Goal: Task Accomplishment & Management: Manage account settings

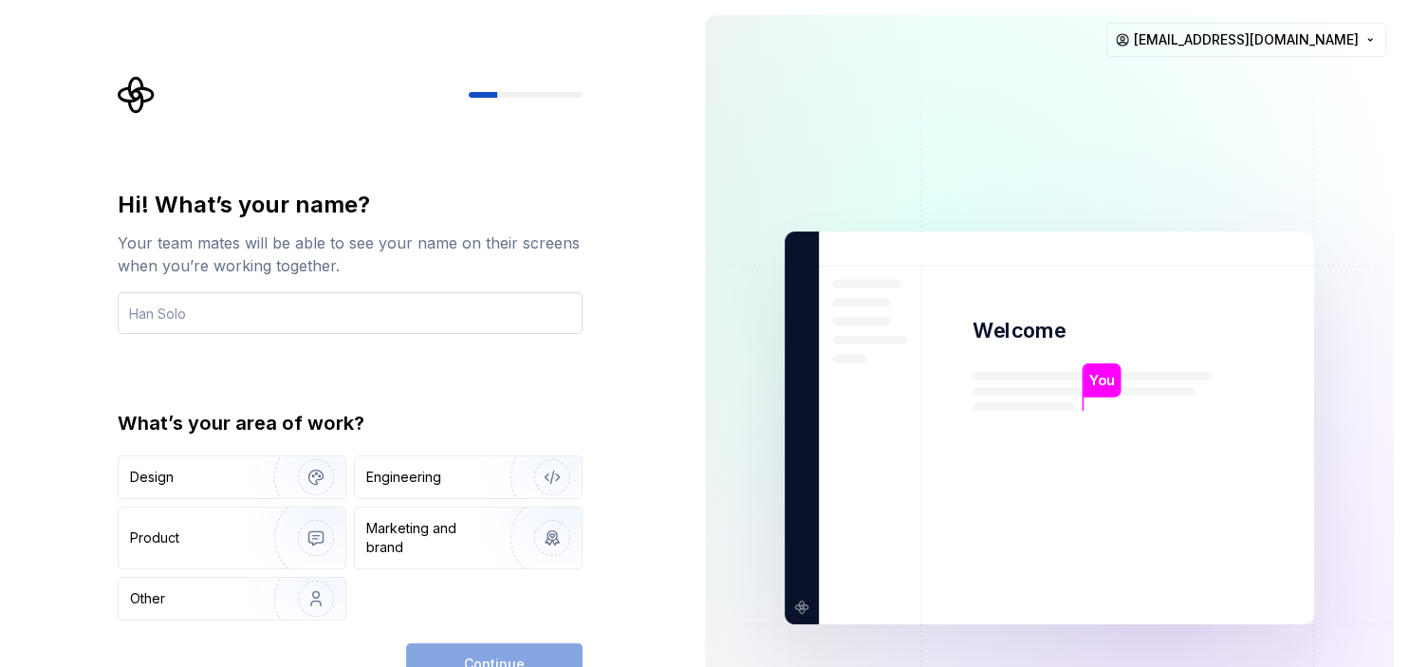
click at [333, 306] on input "text" at bounding box center [350, 313] width 465 height 42
type input "unknwnsaudi"
click at [39, 397] on div "Hi! What’s your name? Your team mates will be able to see your name on their sc…" at bounding box center [345, 428] width 690 height 856
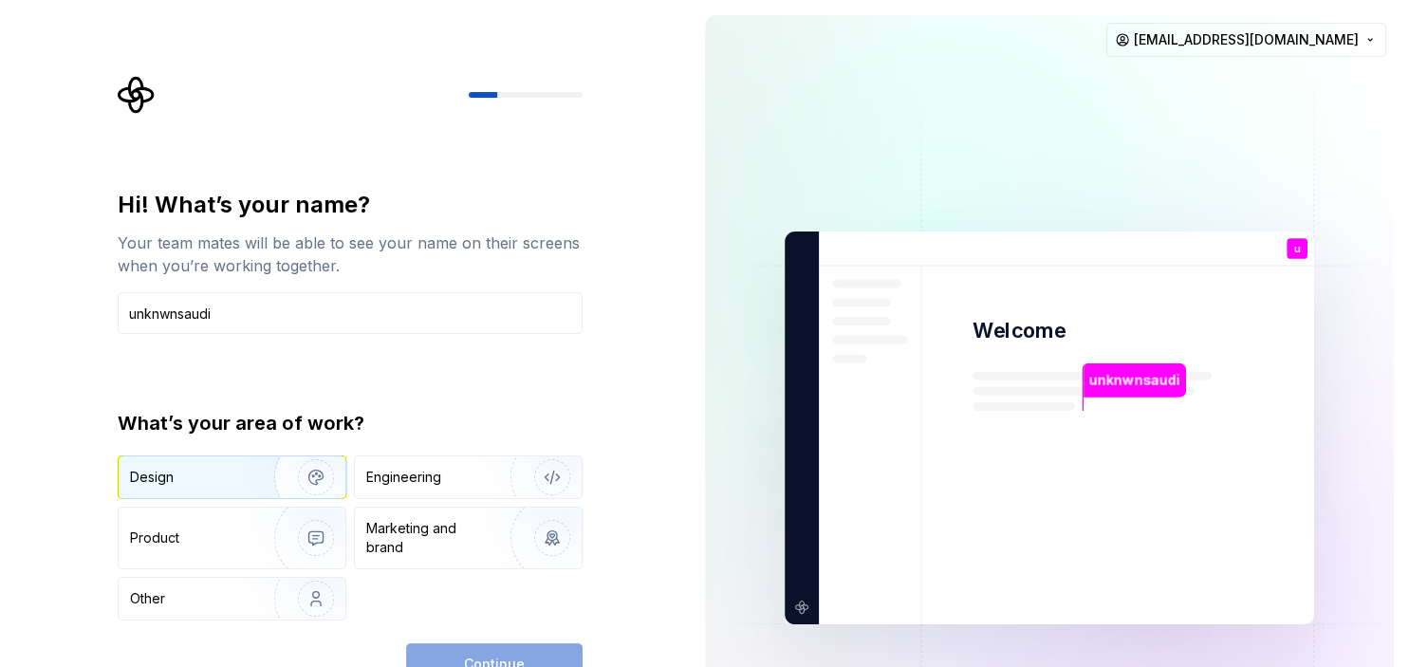
click at [245, 488] on img "button" at bounding box center [303, 477] width 121 height 127
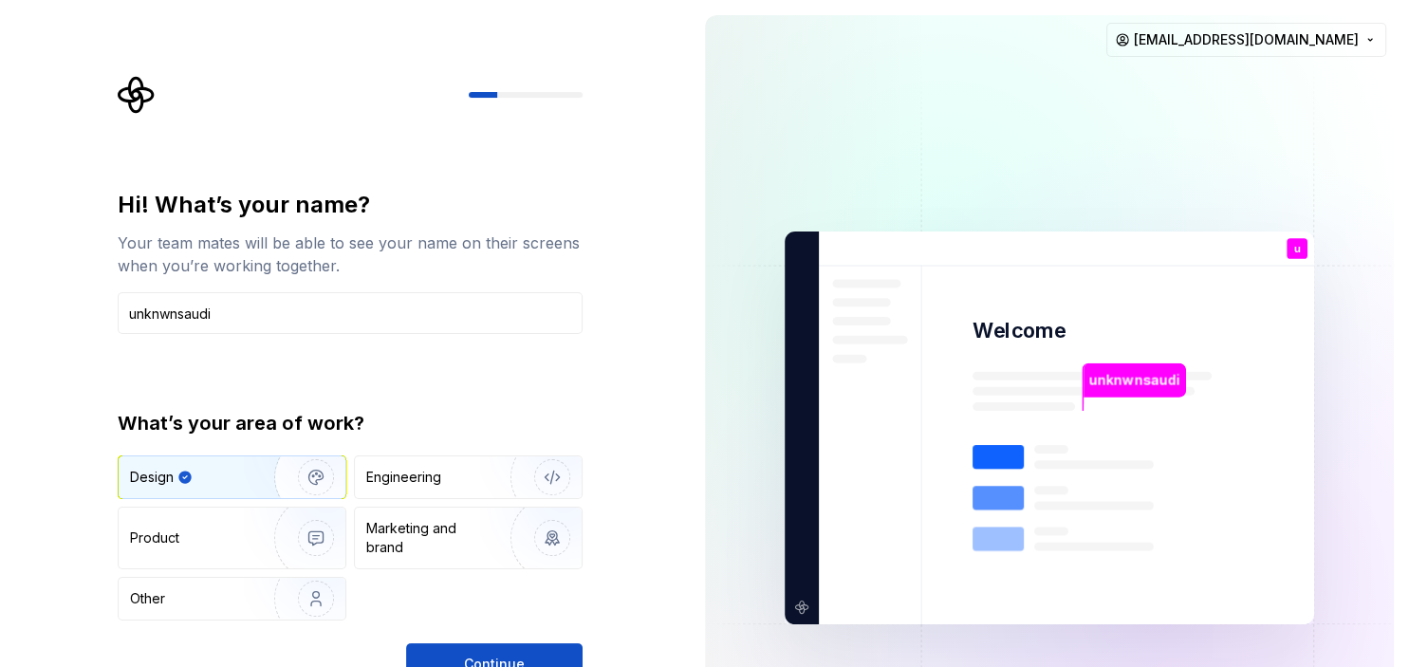
type button "Design"
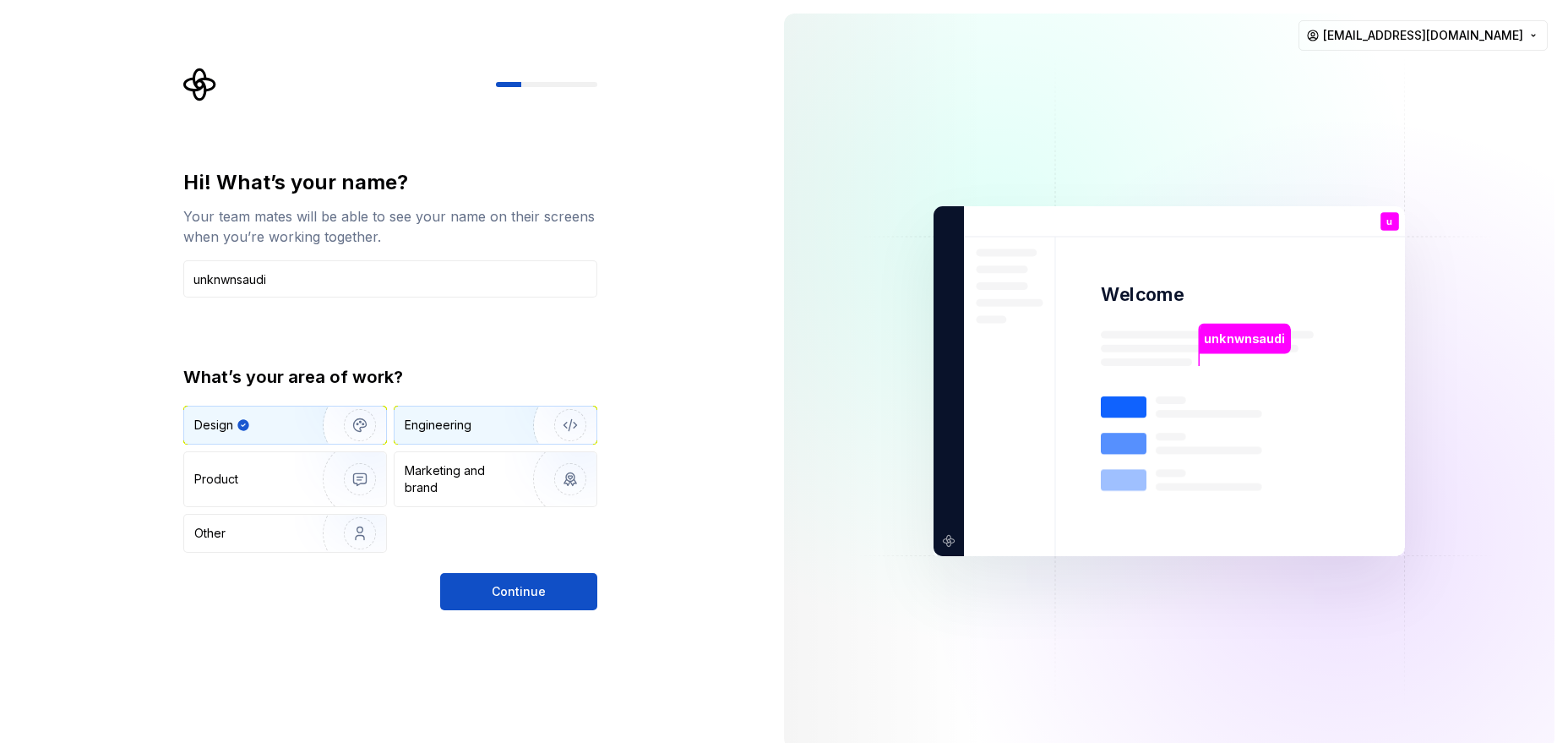
click at [484, 425] on div "Engineering" at bounding box center [471, 425] width 134 height 17
click at [269, 423] on div "Design" at bounding box center [248, 425] width 107 height 17
click at [285, 476] on div "Product" at bounding box center [249, 478] width 111 height 17
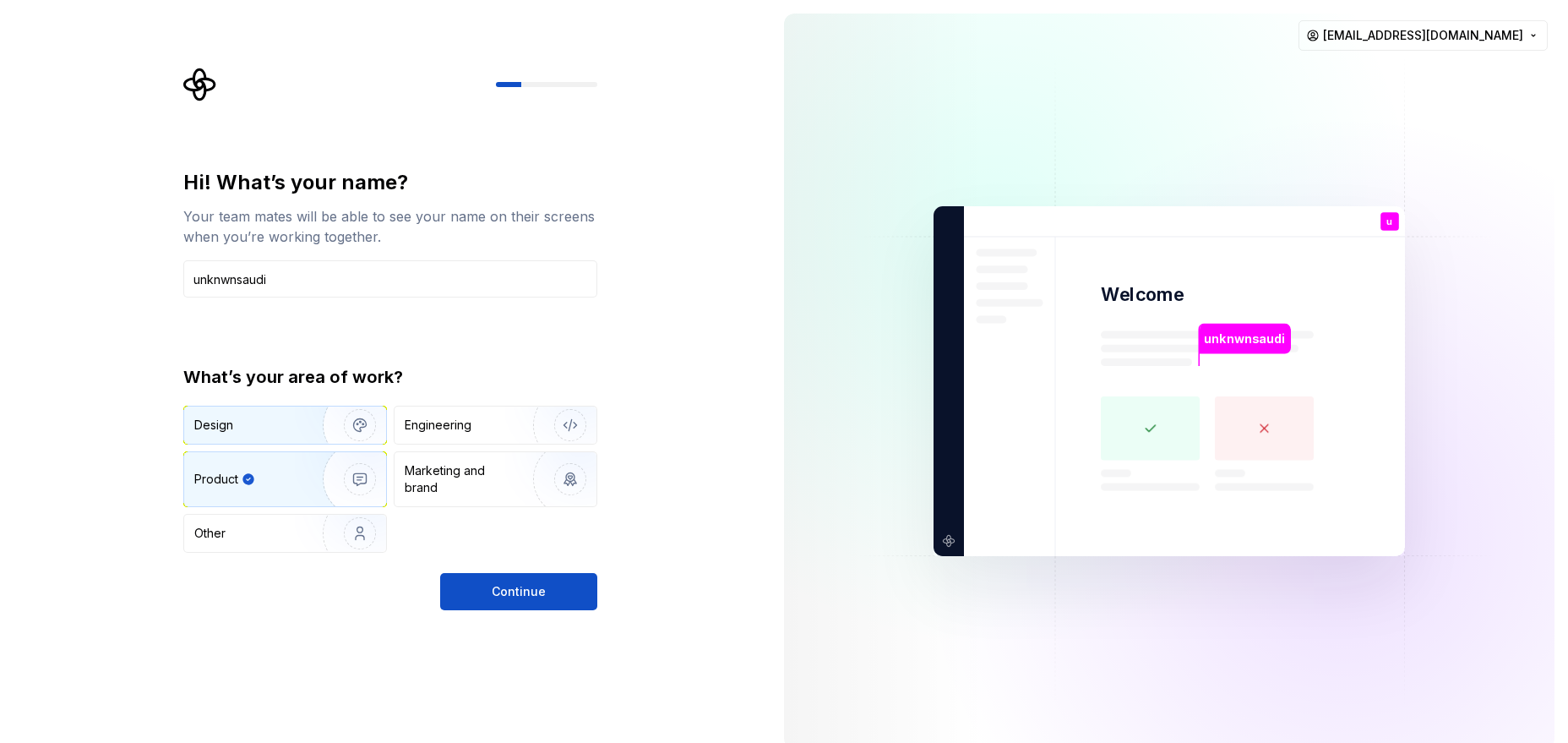
click at [295, 418] on img "button" at bounding box center [348, 425] width 108 height 113
click at [306, 477] on img "button" at bounding box center [348, 478] width 108 height 113
click at [273, 526] on div "Other" at bounding box center [243, 533] width 99 height 17
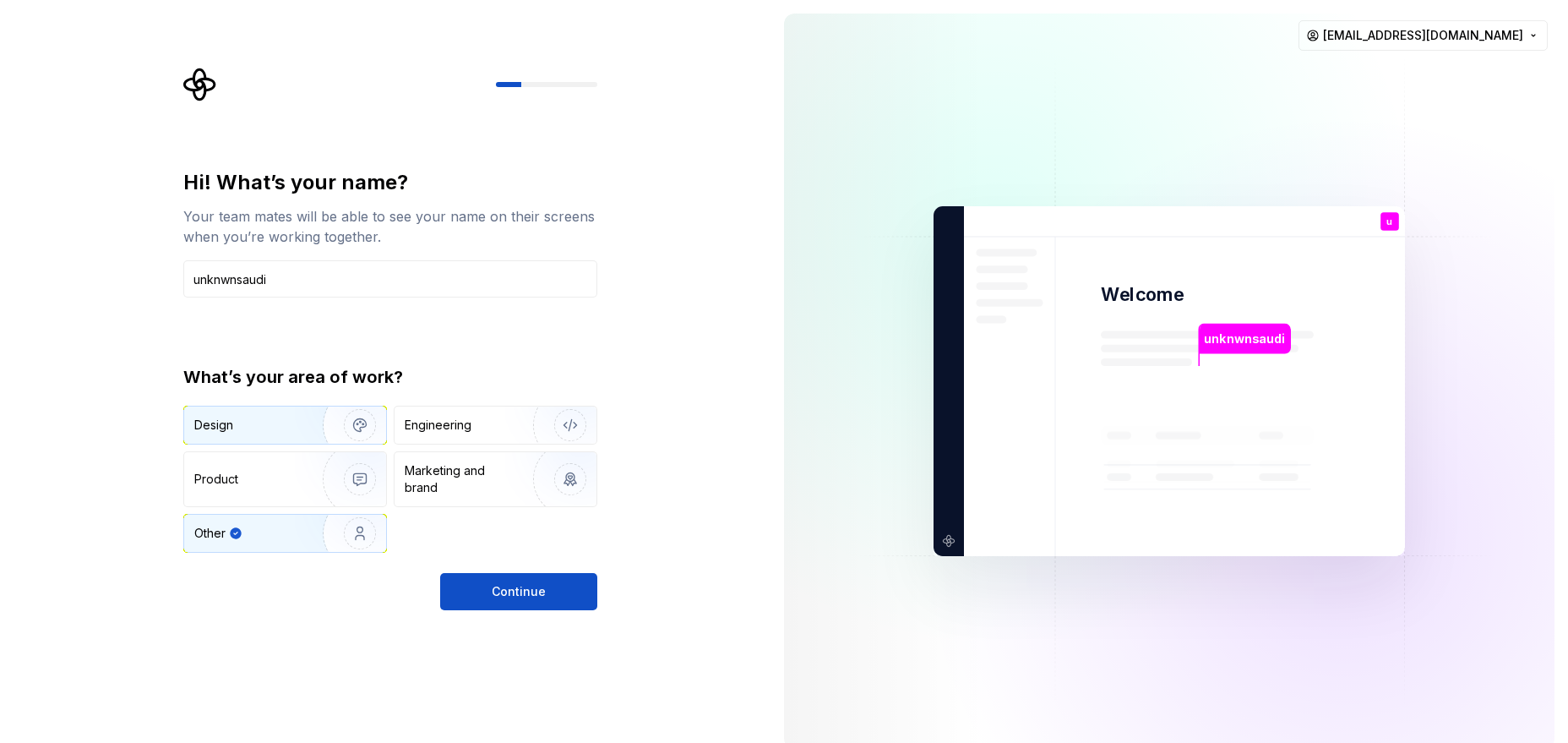
click at [306, 430] on img "button" at bounding box center [348, 425] width 108 height 113
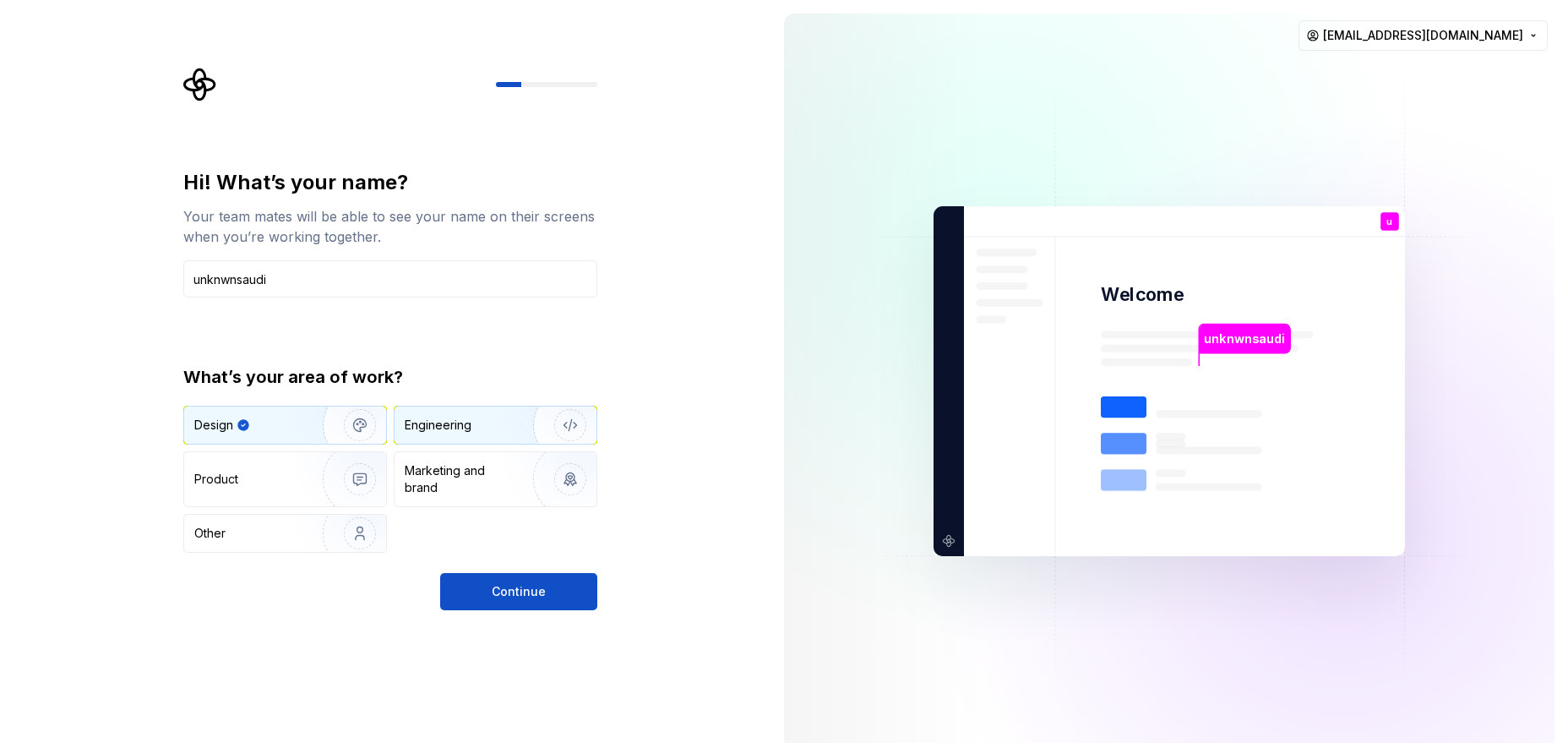
click at [495, 425] on div "Engineering" at bounding box center [471, 425] width 134 height 17
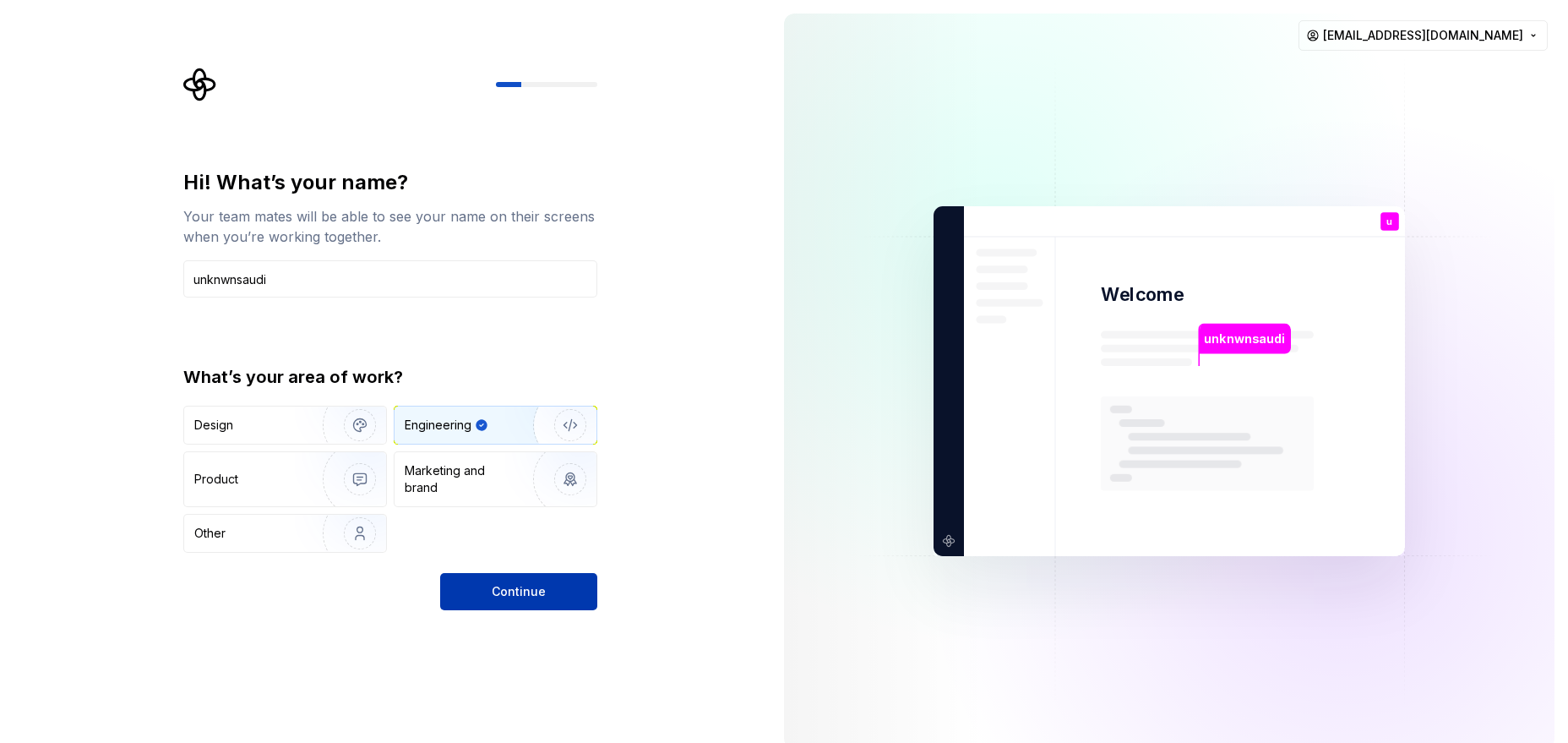
click at [538, 589] on span "Continue" at bounding box center [518, 592] width 54 height 17
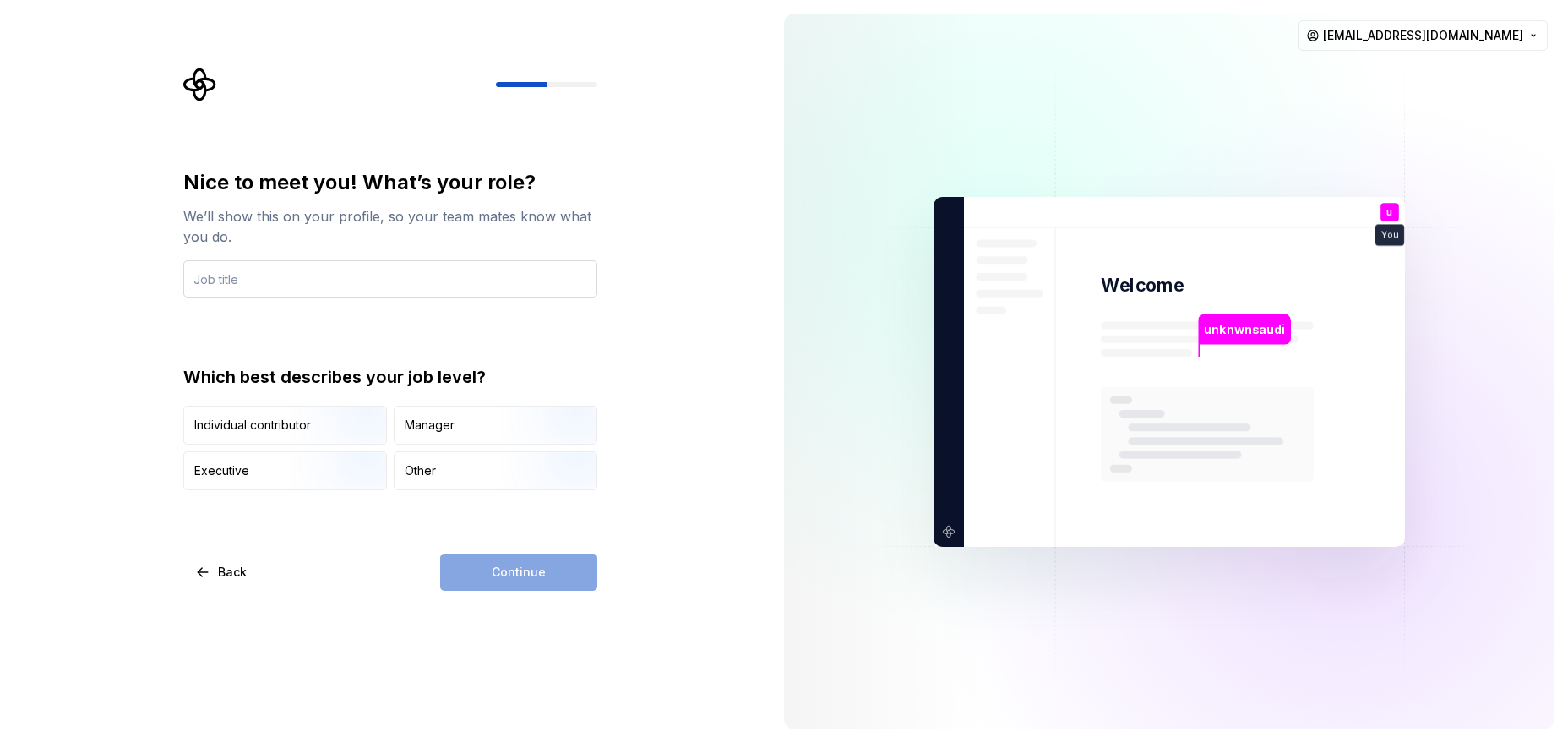
click at [422, 273] on input "text" at bounding box center [390, 279] width 414 height 37
click at [427, 282] on input "text" at bounding box center [390, 279] width 414 height 37
type input "unkwnsaudi"
type button "IndividualContributor"
click at [476, 483] on div "Other" at bounding box center [495, 471] width 202 height 37
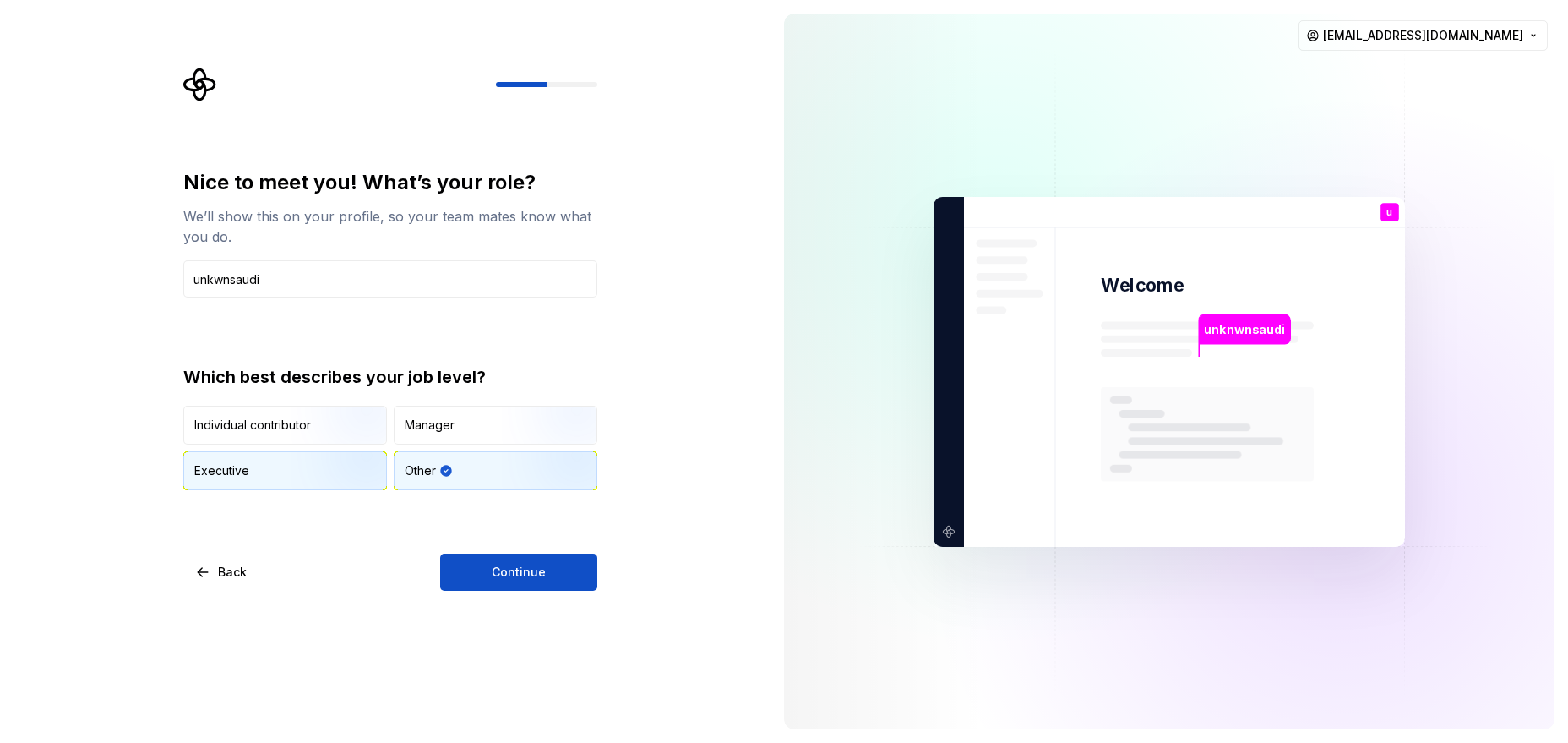
click at [345, 457] on img "button" at bounding box center [345, 492] width 108 height 113
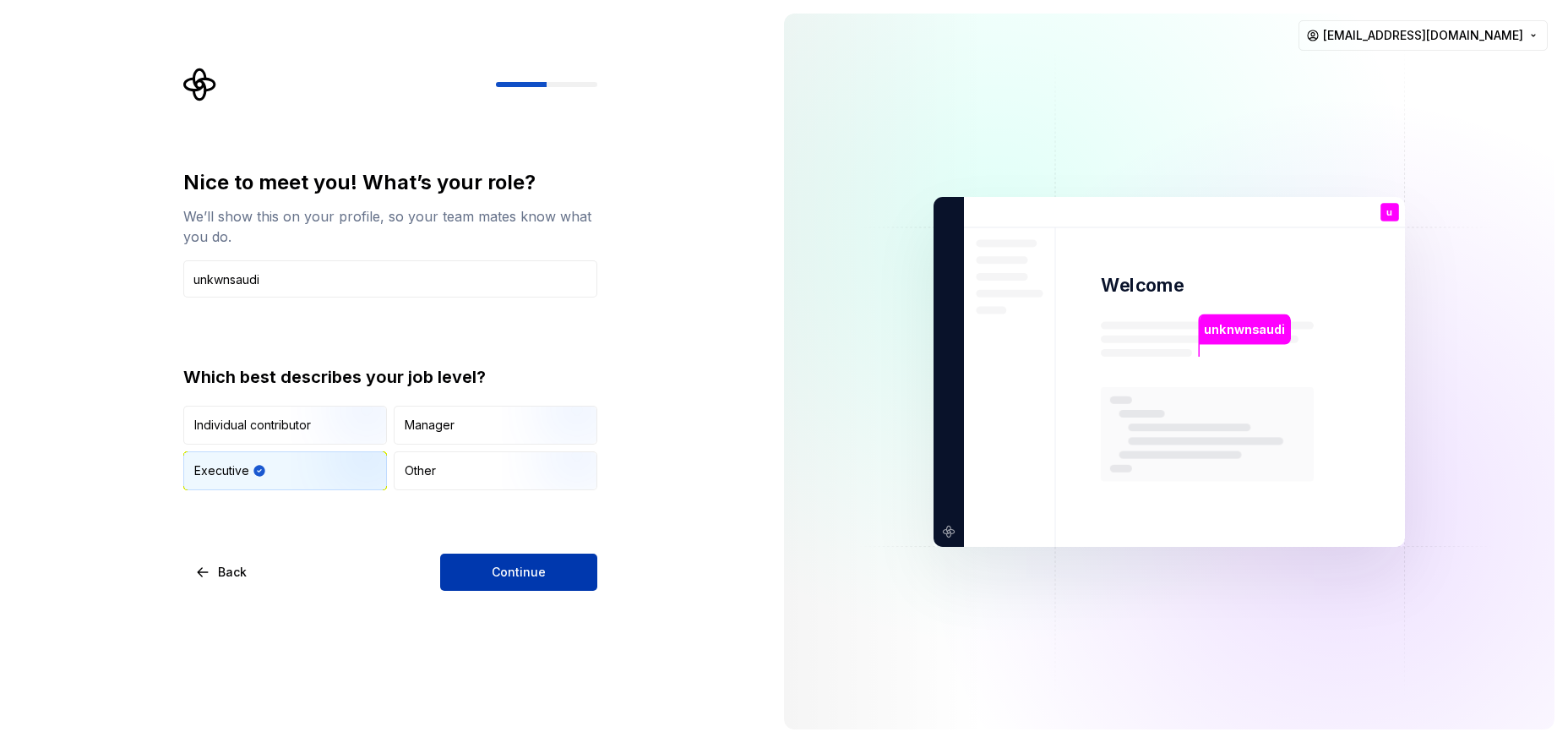
click at [510, 586] on button "Continue" at bounding box center [518, 572] width 157 height 37
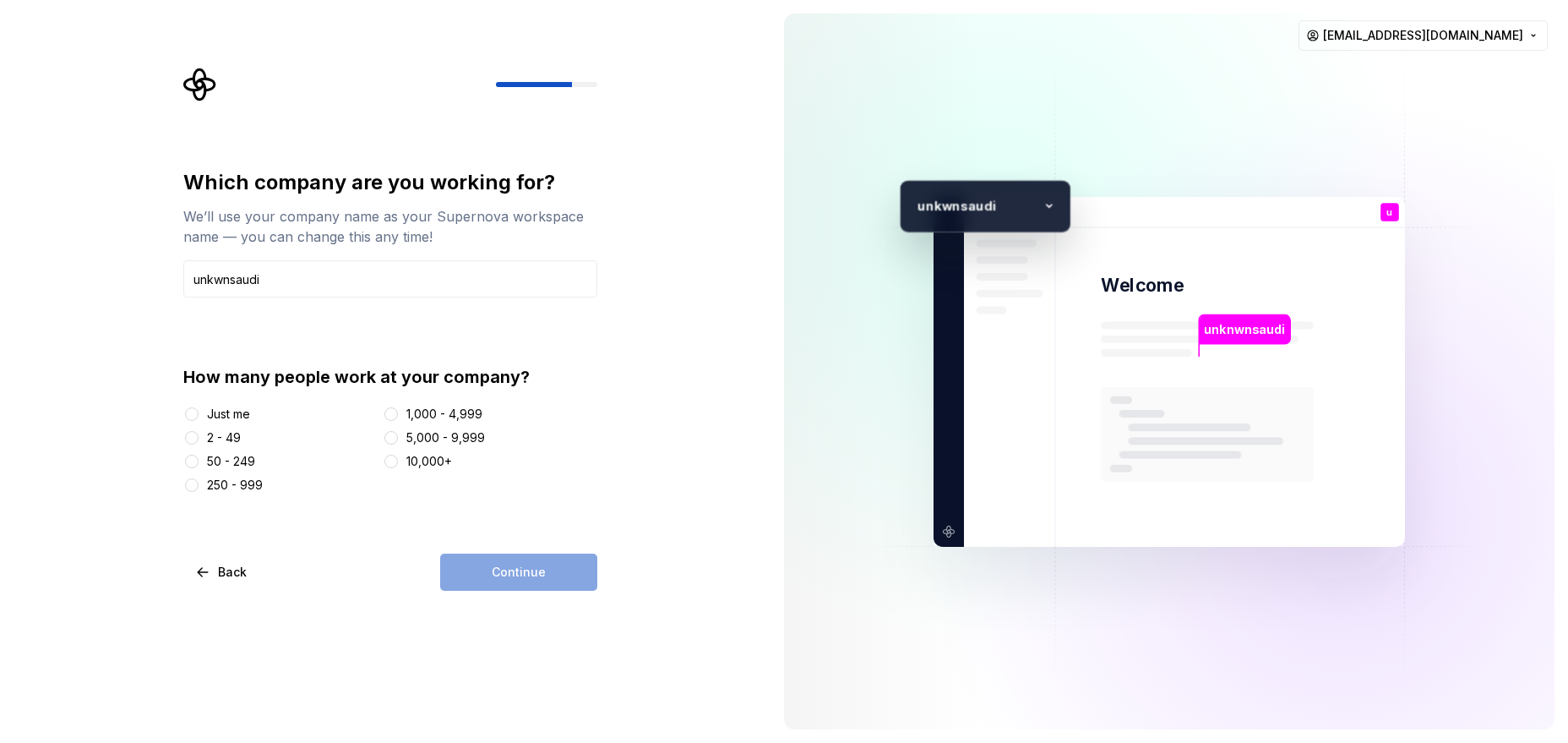
type input "unkwnsaudi"
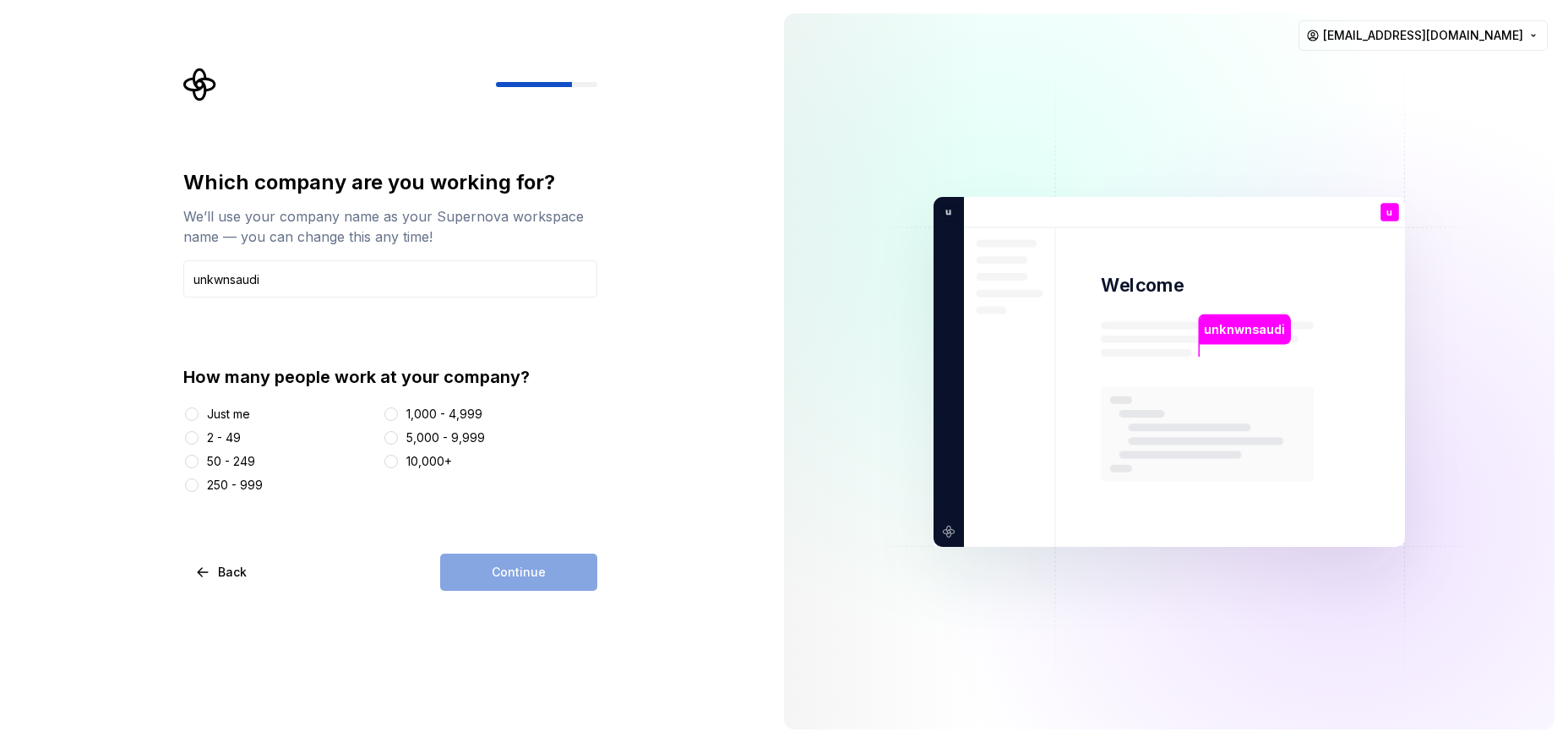
click at [216, 408] on div "Just me" at bounding box center [228, 413] width 43 height 17
click at [199, 408] on button "Just me" at bounding box center [191, 413] width 13 height 13
click at [504, 556] on button "Continue" at bounding box center [518, 572] width 157 height 37
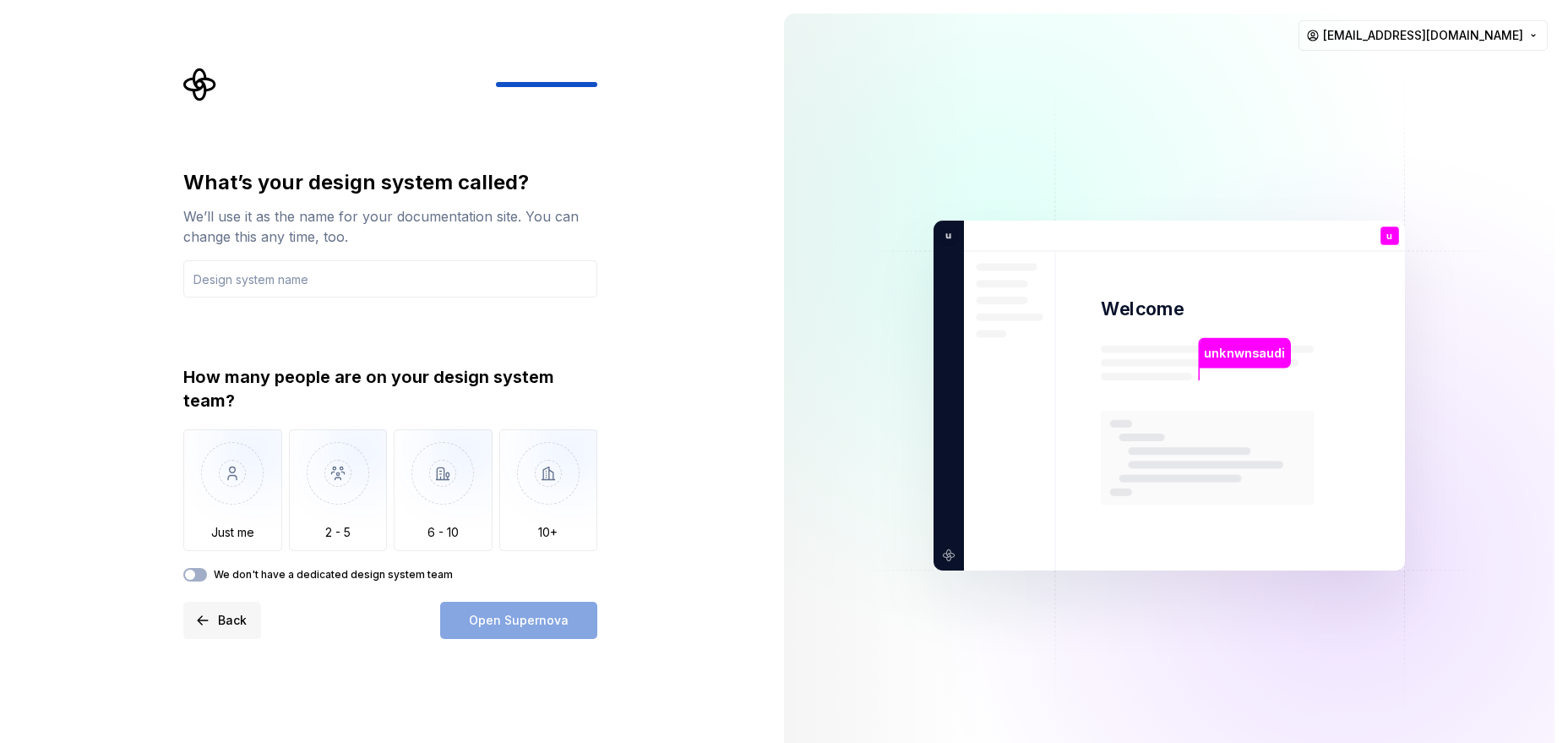
click at [234, 593] on span "Back" at bounding box center [232, 620] width 28 height 17
click at [201, 593] on button "Back" at bounding box center [222, 621] width 77 height 37
click at [226, 593] on button "Back" at bounding box center [222, 621] width 77 height 37
click at [196, 593] on button "Back" at bounding box center [222, 621] width 77 height 37
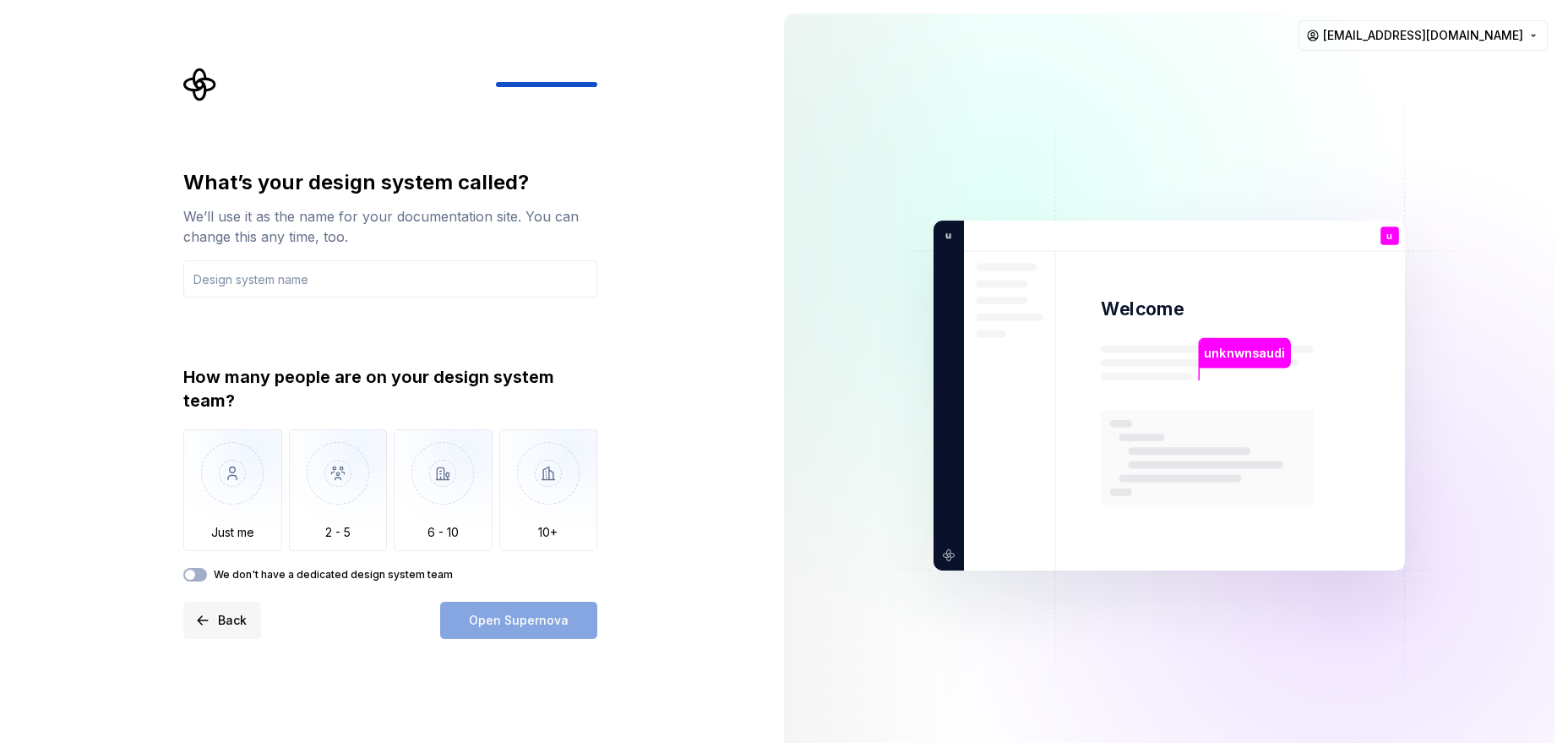
click at [223, 593] on span "Back" at bounding box center [232, 620] width 28 height 17
click at [1254, 31] on html "What’s your design system called? We’ll use it as the name for your documentati…" at bounding box center [784, 372] width 1568 height 743
click at [265, 274] on html "What’s your design system called? We’ll use it as the name for your documentati…" at bounding box center [784, 372] width 1568 height 743
click at [265, 274] on input "text" at bounding box center [390, 279] width 414 height 37
paste input "unkwnsaudi"
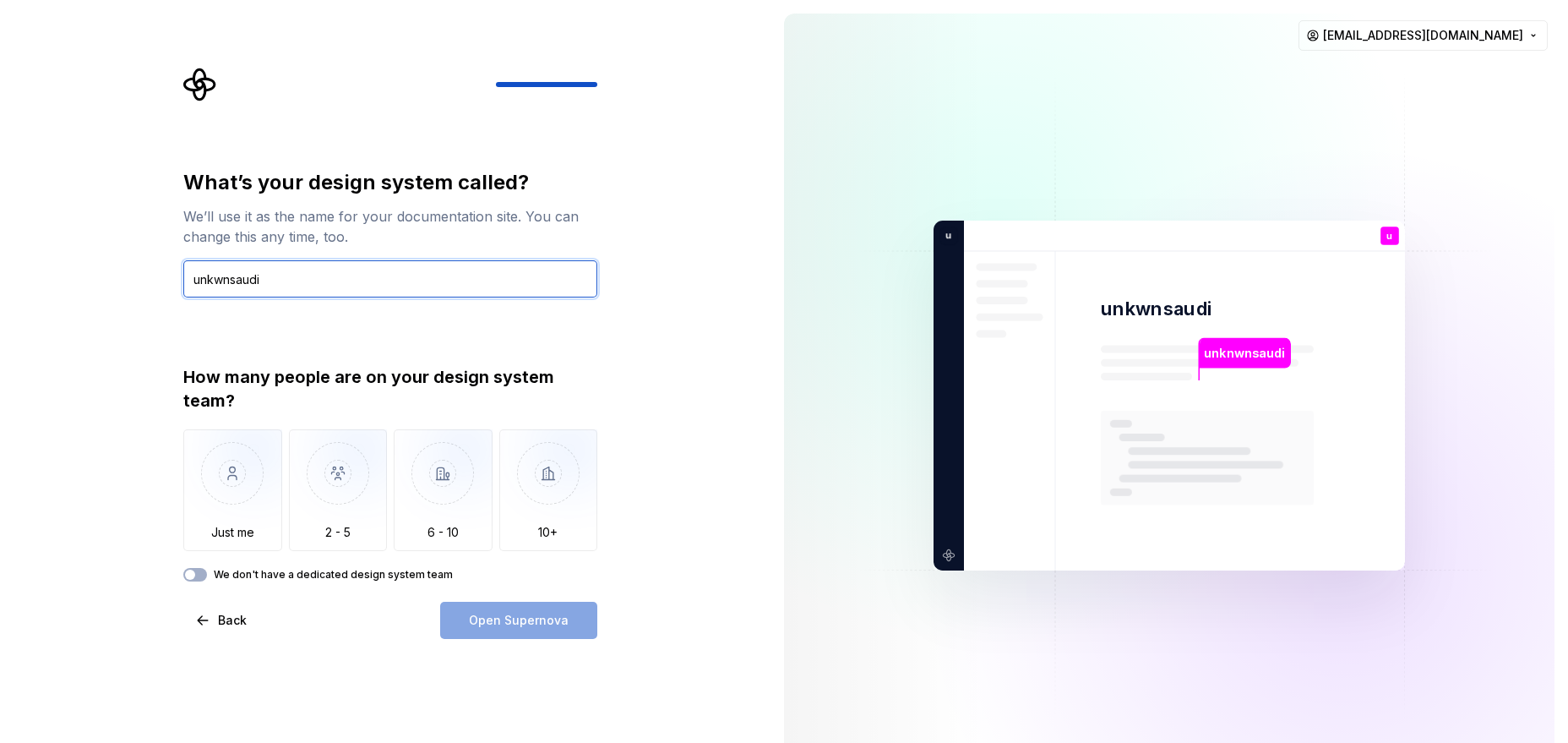
type input "unkwnsaudi"
type button "Only one person"
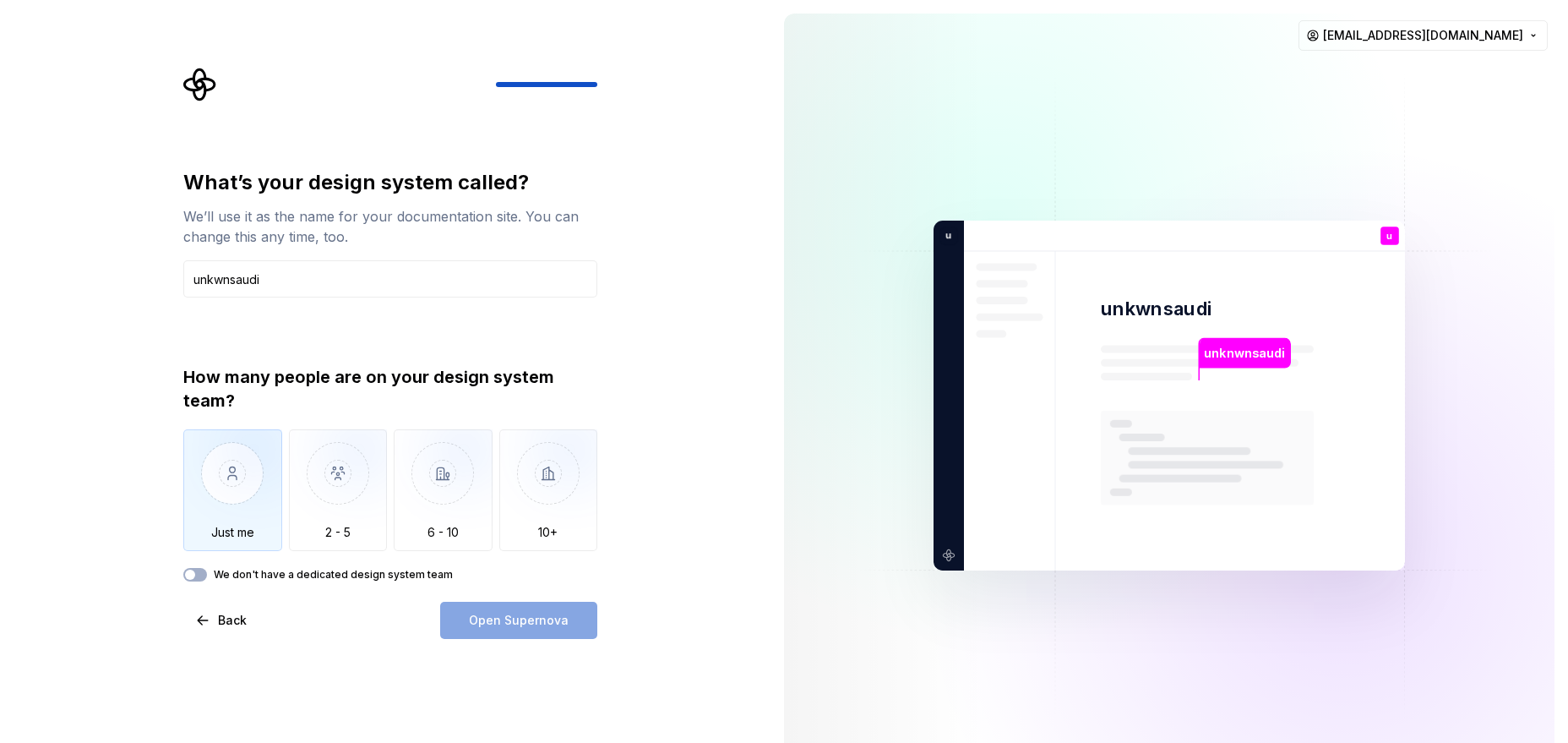
click at [253, 471] on img "button" at bounding box center [232, 486] width 99 height 113
click at [266, 579] on label "We don't have a dedicated design system team" at bounding box center [333, 575] width 240 height 13
click at [207, 579] on button "We don't have a dedicated design system team" at bounding box center [195, 575] width 24 height 13
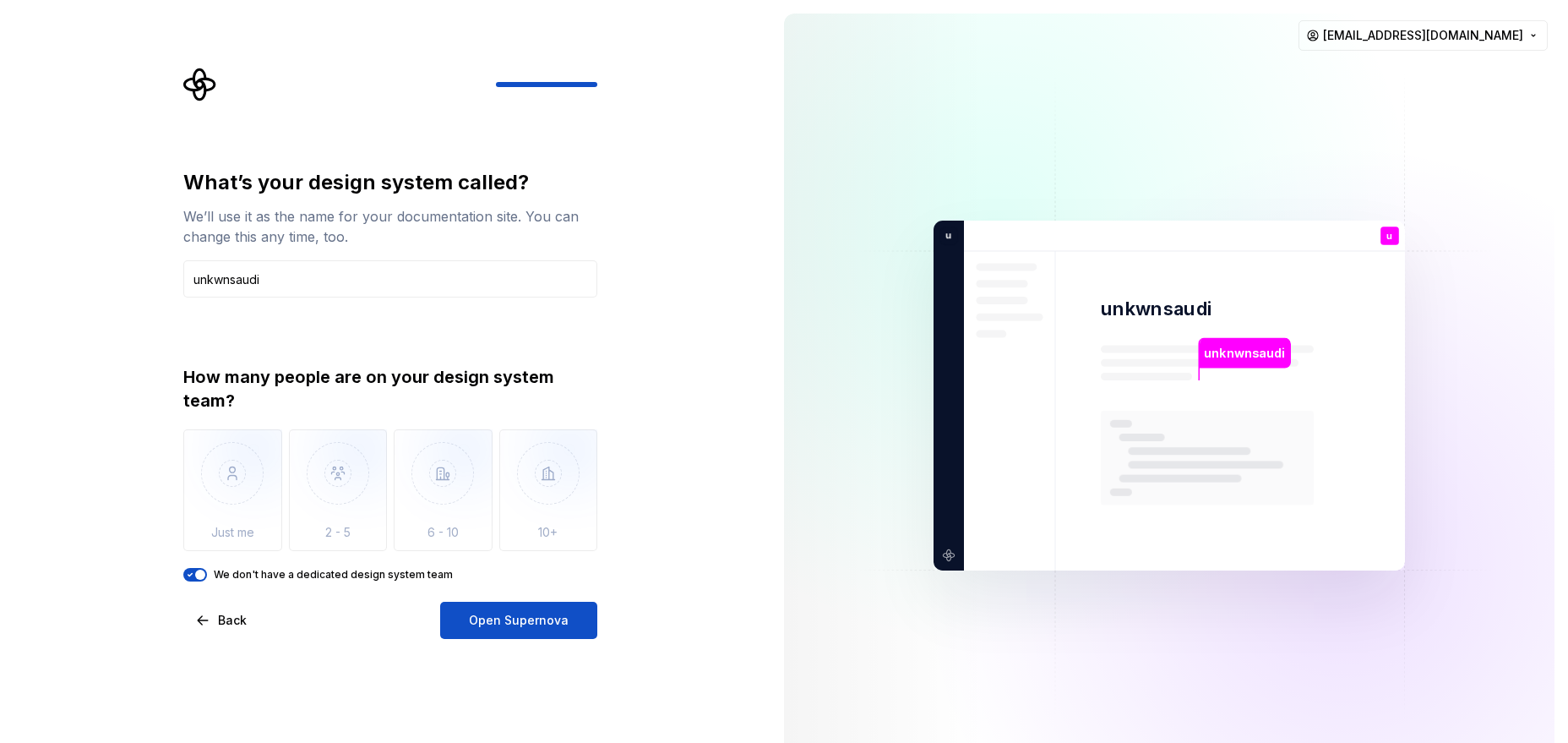
click at [309, 567] on div "How many people are on your design system team? Just me 2 - 5 6 - 10 10+ We don…" at bounding box center [390, 473] width 414 height 216
click at [304, 573] on label "We don't have a dedicated design system team" at bounding box center [333, 575] width 240 height 13
click at [207, 573] on button "We don't have a dedicated design system team" at bounding box center [195, 575] width 24 height 13
click at [264, 497] on img "button" at bounding box center [232, 486] width 99 height 113
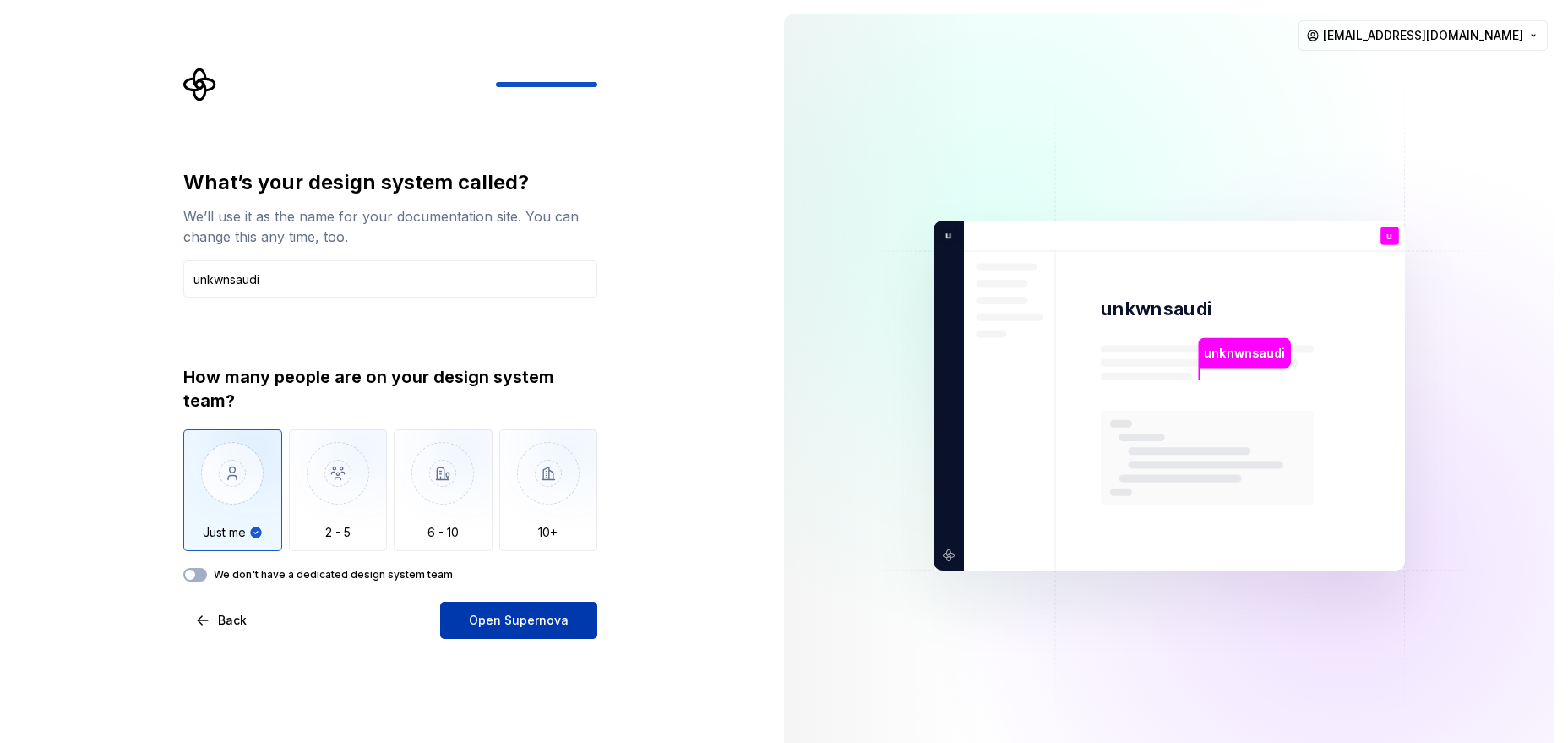
click at [503, 593] on span "Open Supernova" at bounding box center [519, 620] width 100 height 17
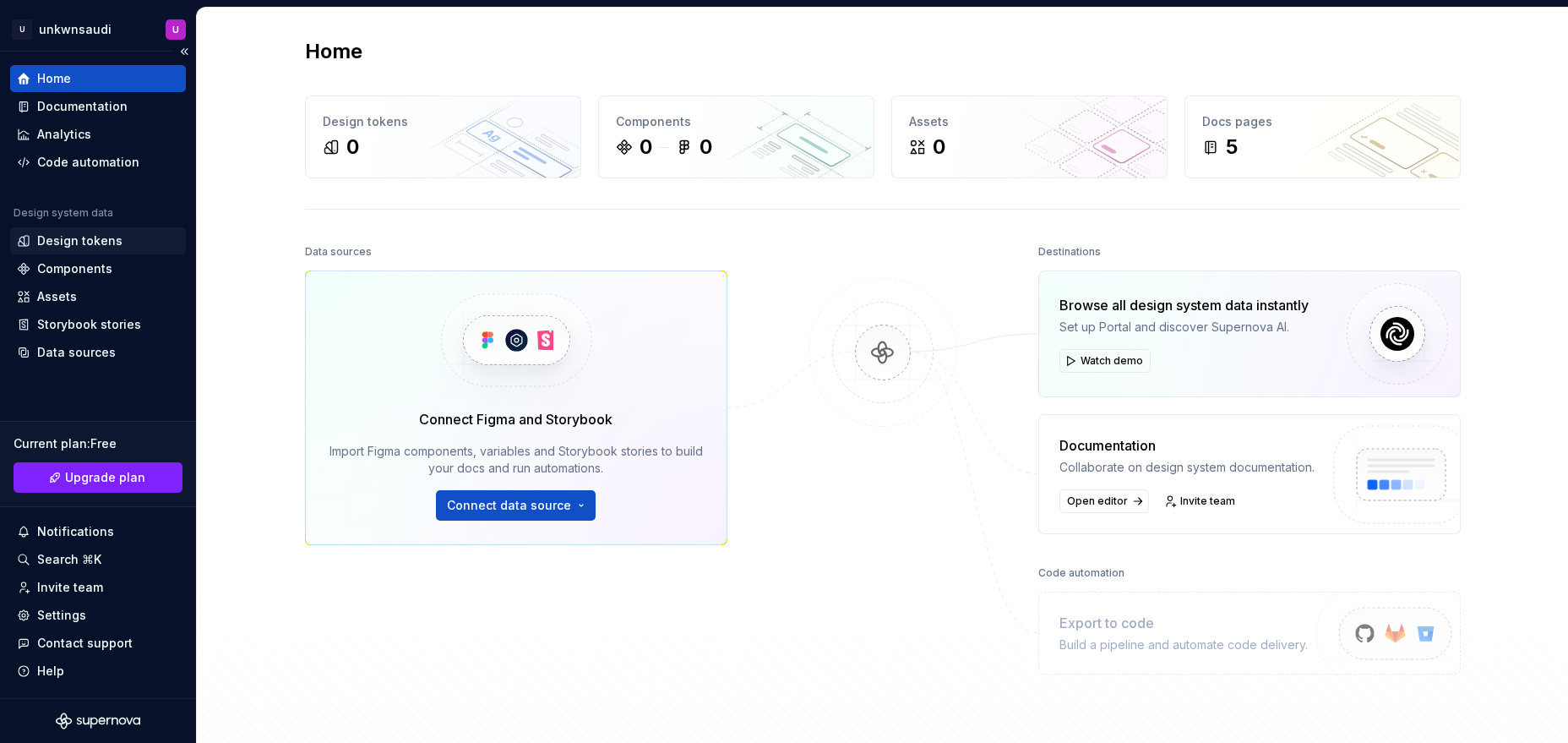
click at [124, 249] on div "Design tokens" at bounding box center [97, 241] width 175 height 27
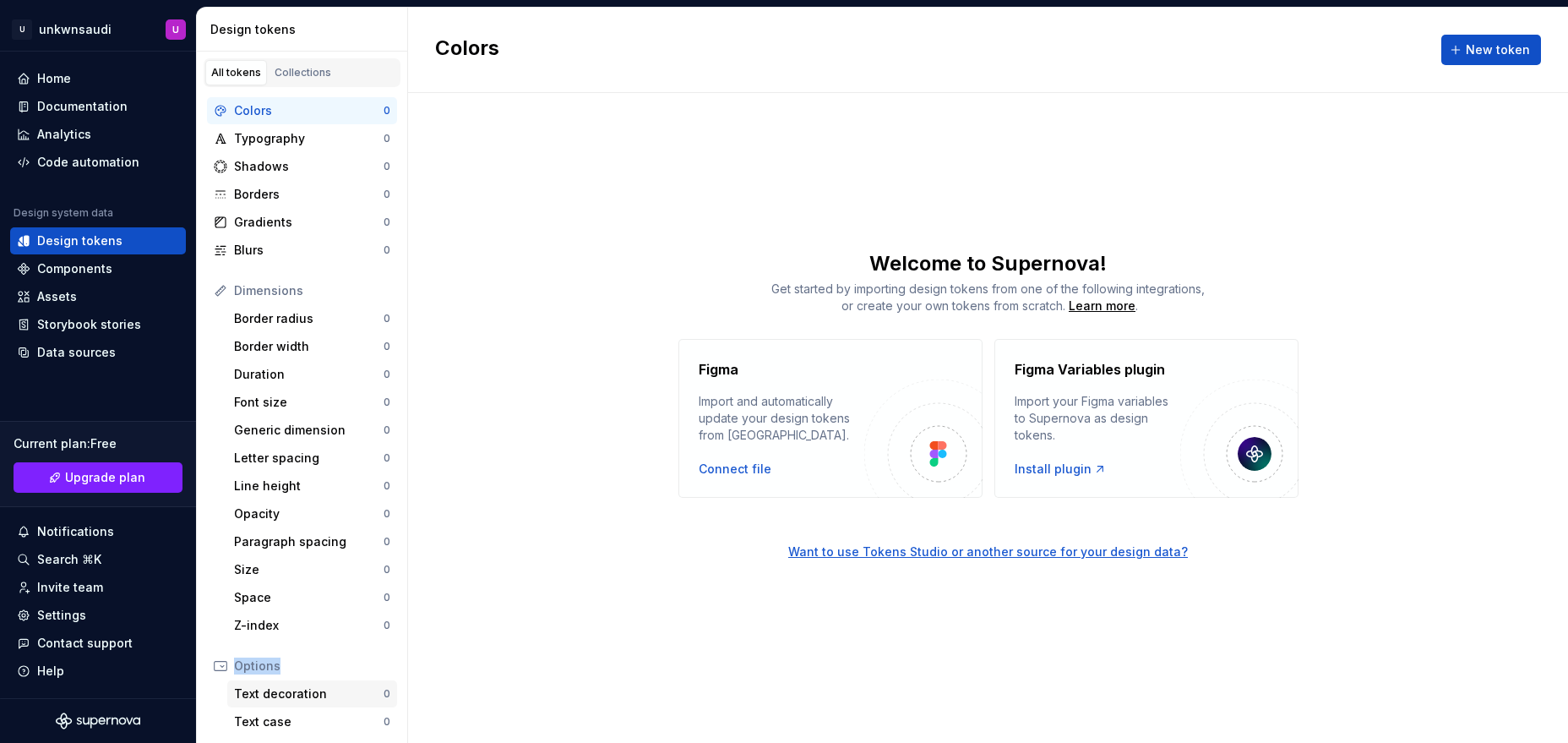
drag, startPoint x: 223, startPoint y: 110, endPoint x: 467, endPoint y: 522, distance: 478.8
click at [338, 593] on div "Colors 0 Typography 0 Shadows 0 Borders 0 Gradients 0 Blurs 0 Dimensions Border…" at bounding box center [302, 506] width 210 height 838
click at [494, 480] on div "Figma Import and automatically update your design tokens from Figma. Connect fi…" at bounding box center [987, 418] width 1160 height 159
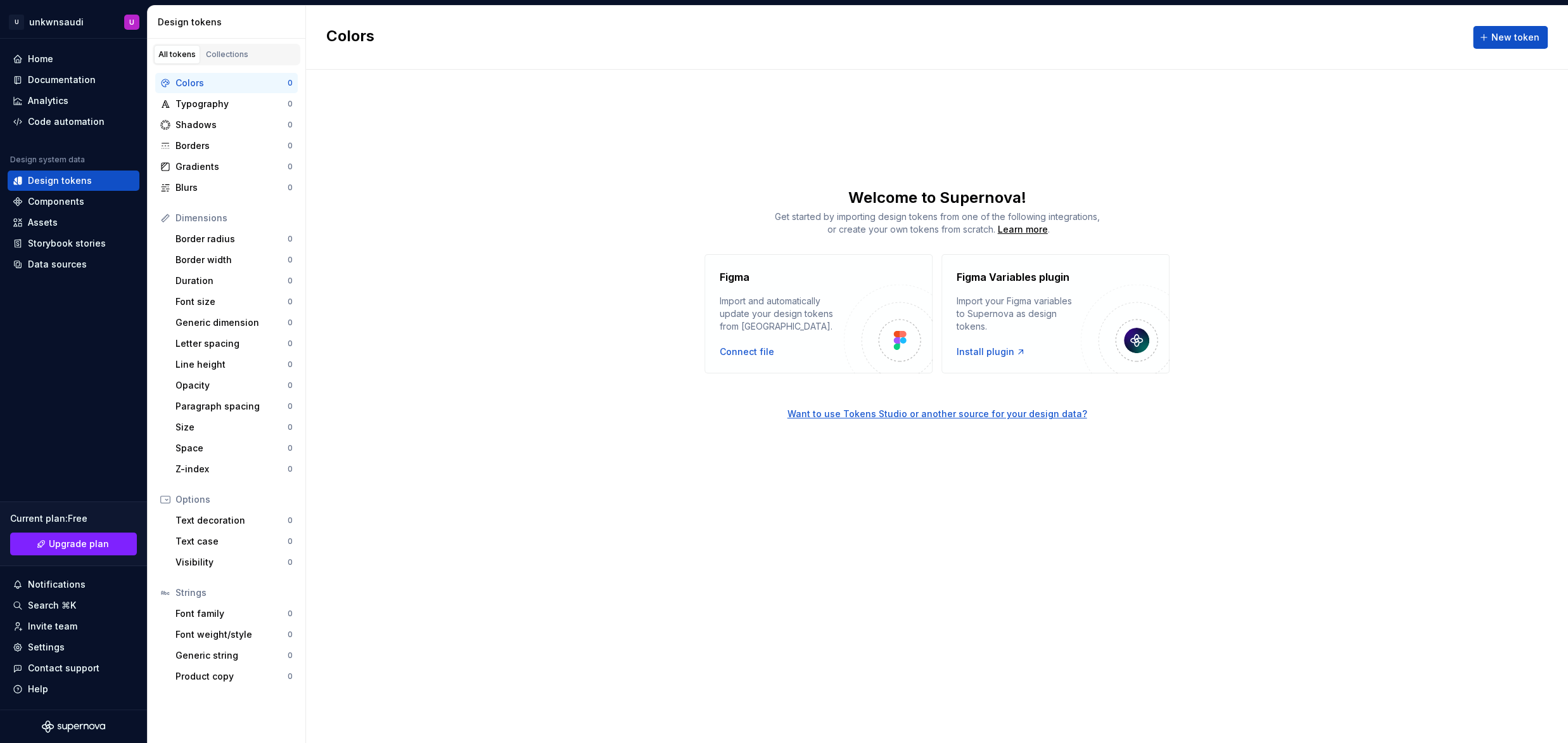
click at [447, 445] on div "Colors New token Welcome to Supernova! Get started by importing design tokens f…" at bounding box center [937, 374] width 1262 height 737
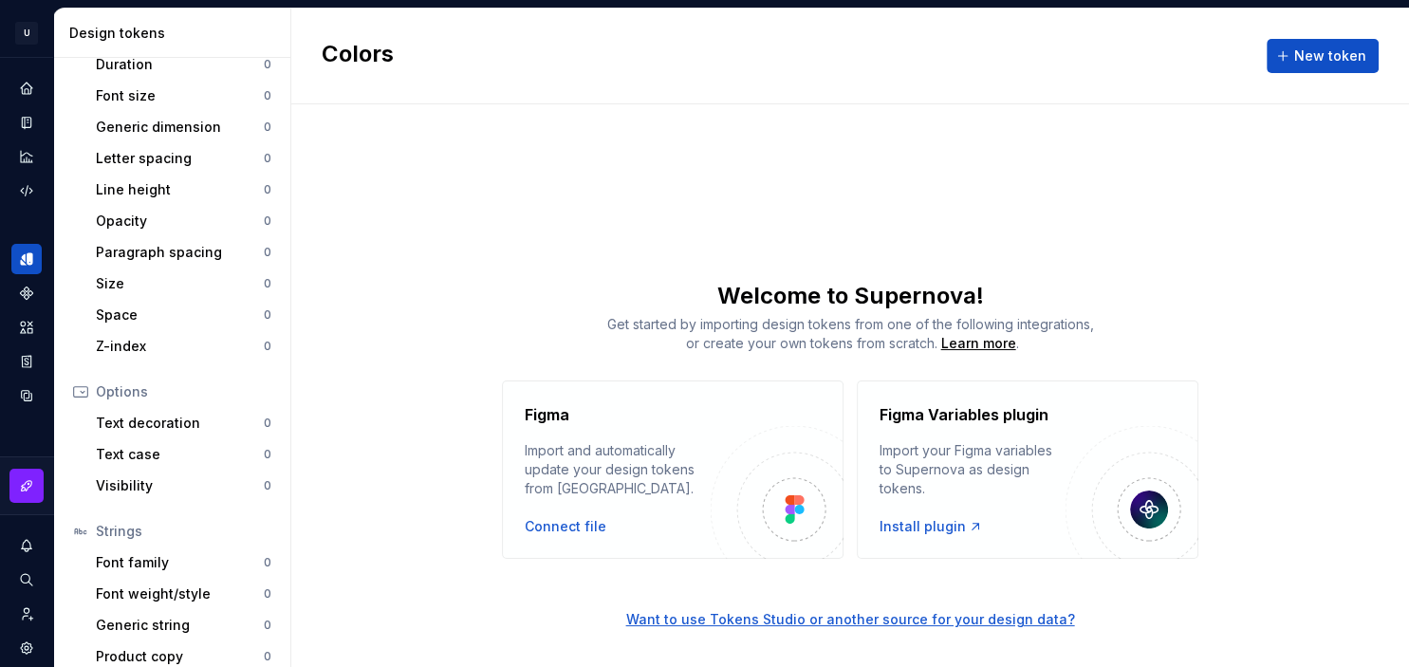
scroll to position [371, 0]
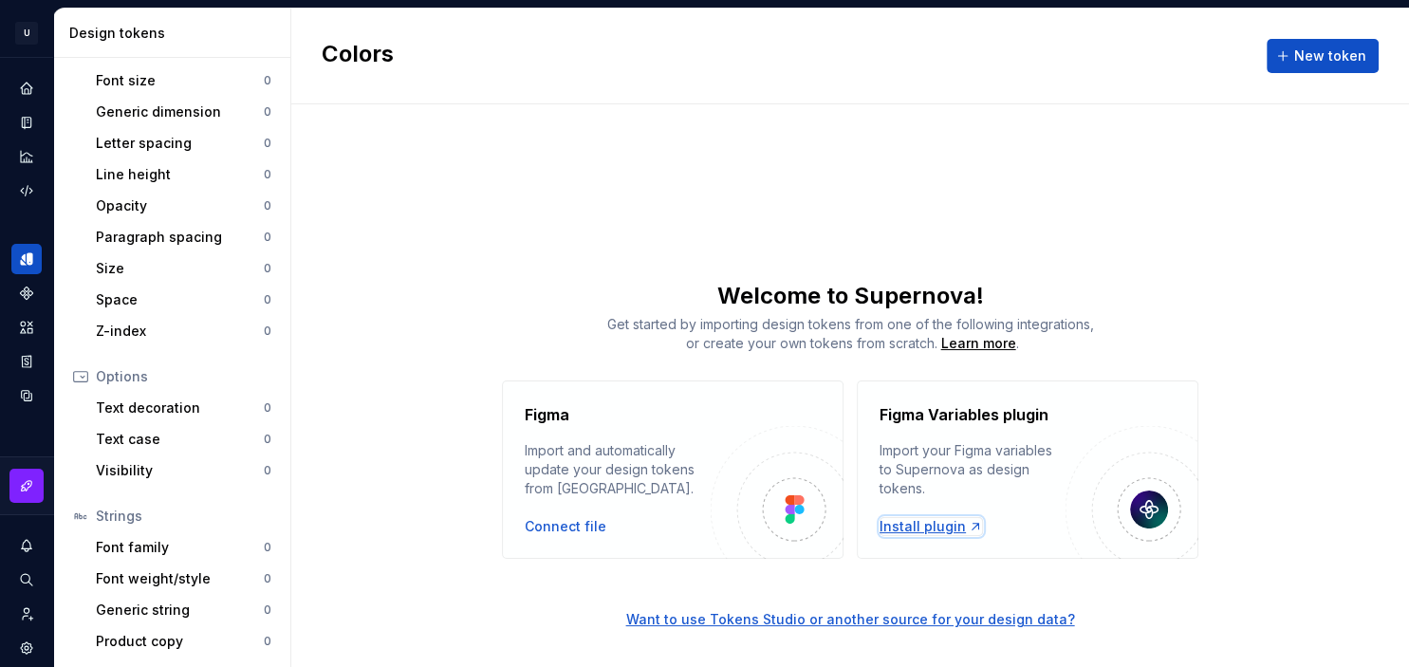
click at [948, 535] on div "Install plugin" at bounding box center [931, 526] width 103 height 19
click at [810, 621] on div "Want to use Tokens Studio or another source for your design data?" at bounding box center [850, 619] width 449 height 19
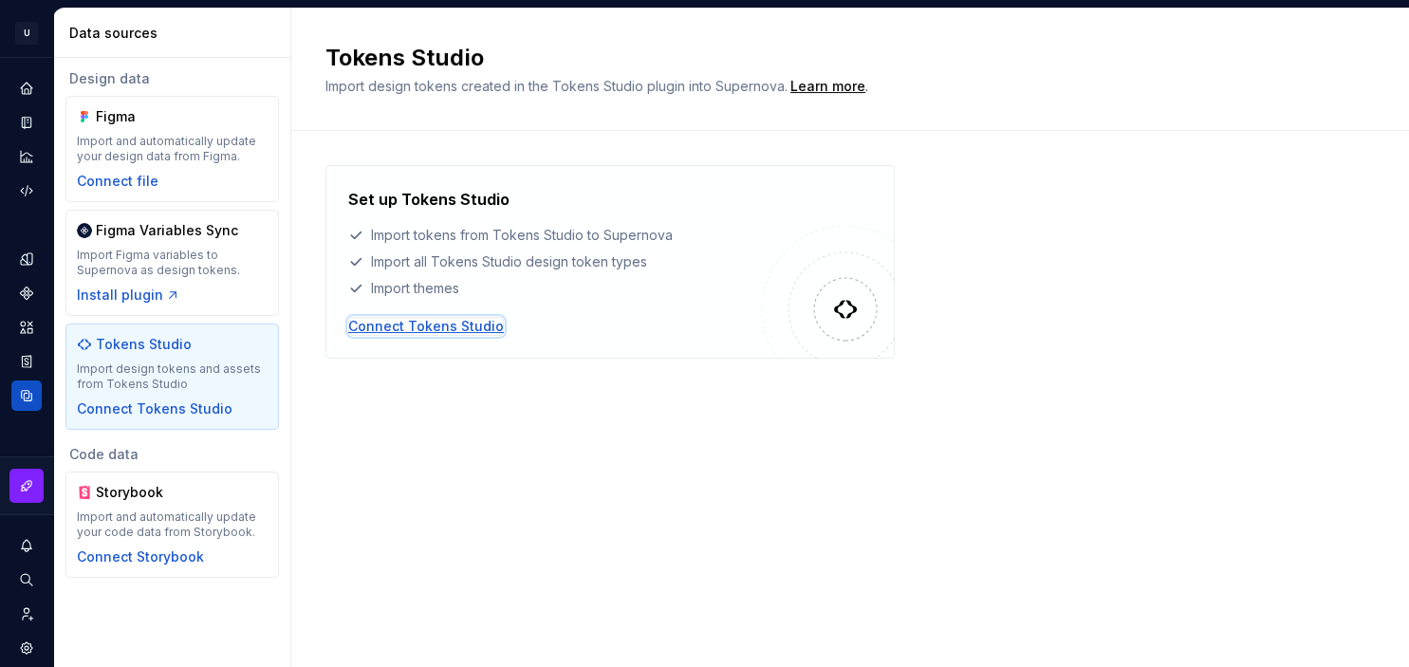
click at [480, 331] on div "Connect Tokens Studio" at bounding box center [426, 326] width 156 height 19
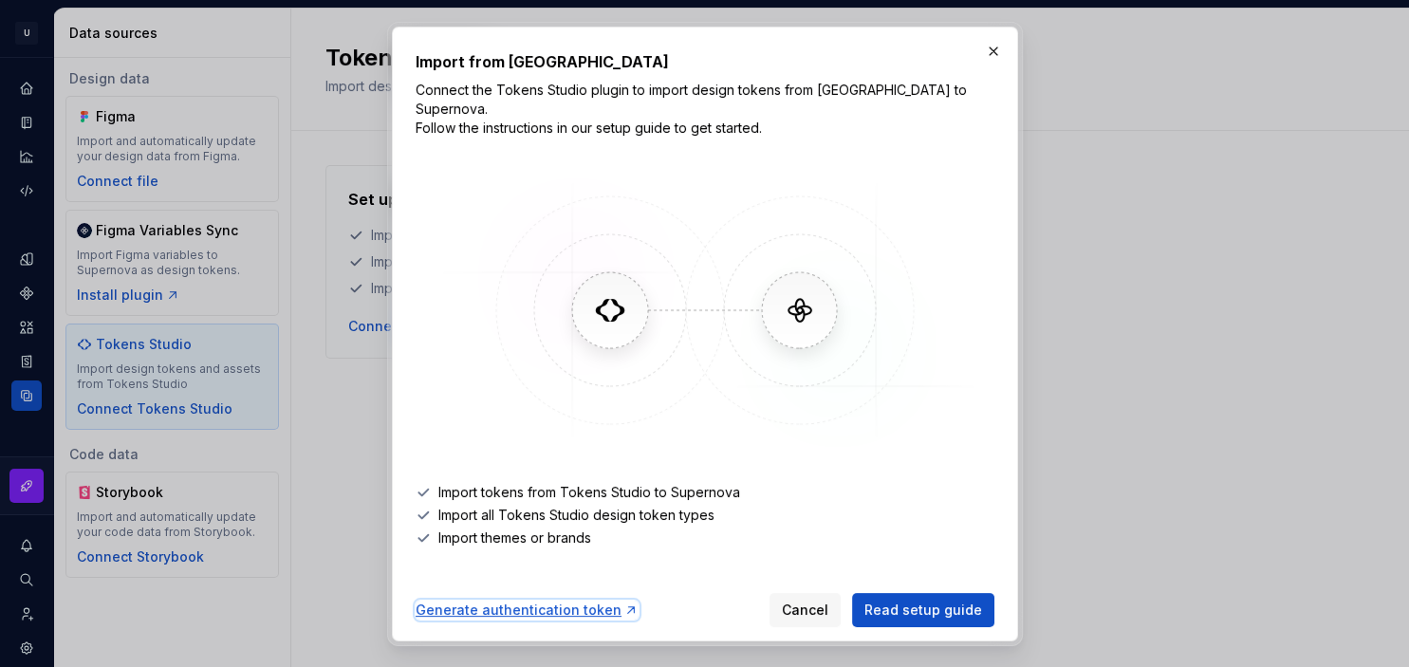
click at [510, 601] on div "Generate authentication token" at bounding box center [527, 610] width 223 height 19
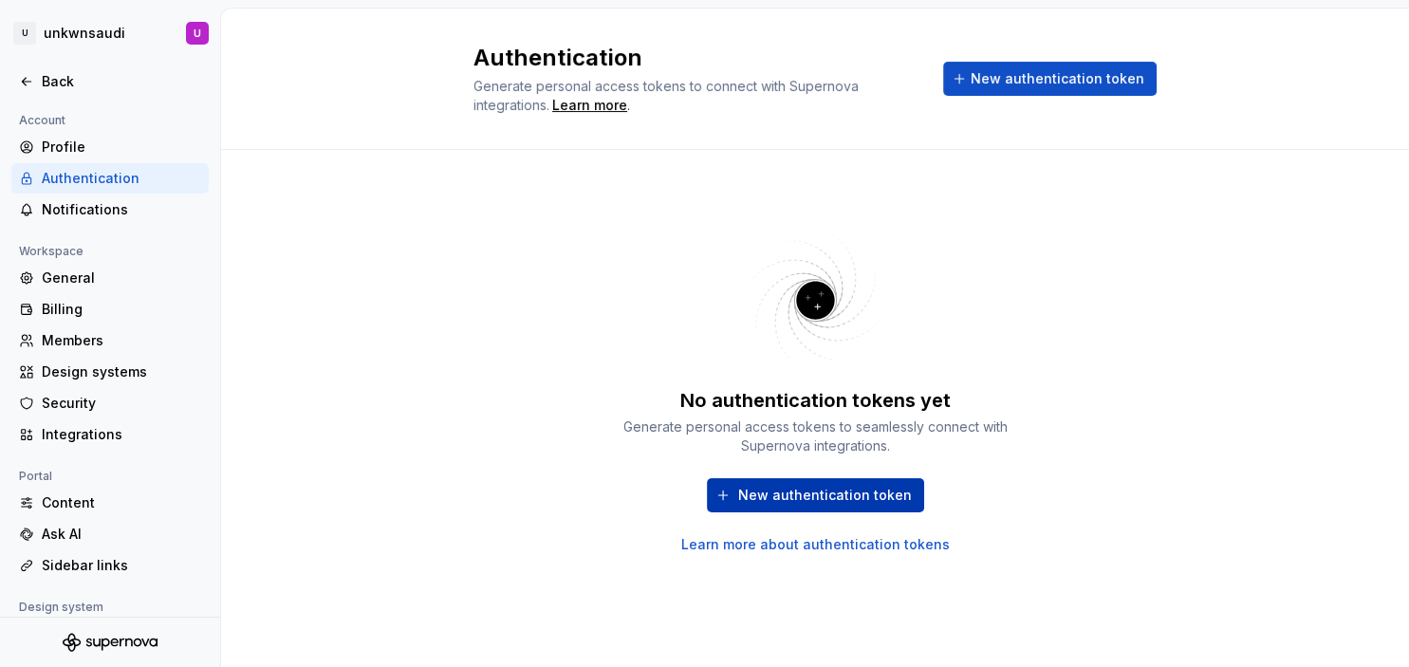
click at [849, 485] on button "New authentication token" at bounding box center [815, 495] width 217 height 34
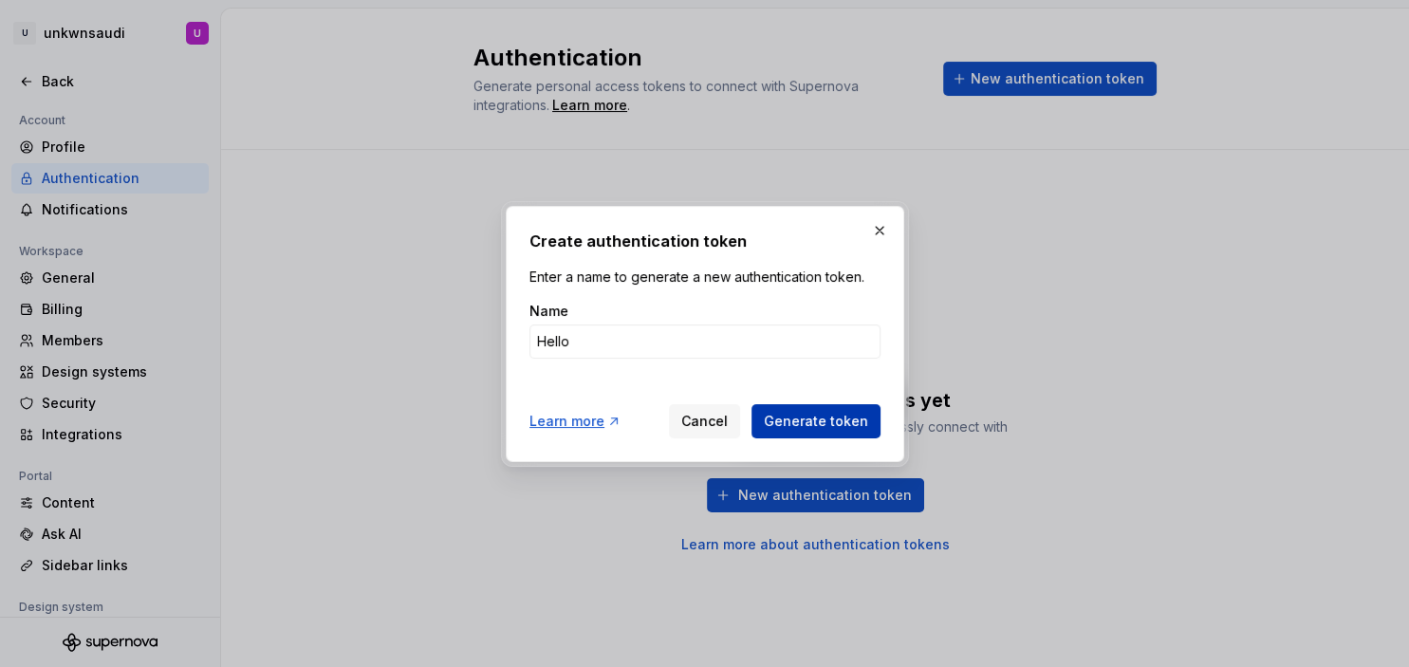
type input "Hello"
click at [806, 425] on span "Generate token" at bounding box center [816, 421] width 104 height 19
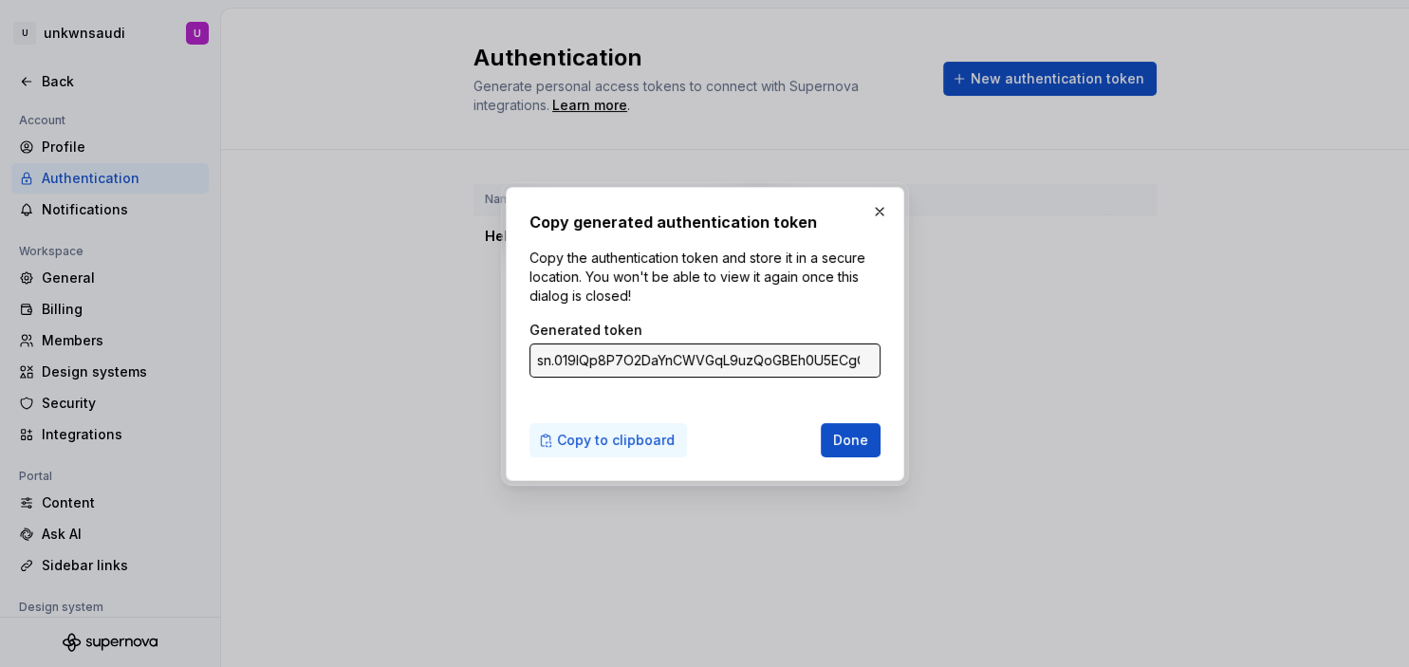
click at [620, 446] on span "Copy to clipboard" at bounding box center [616, 440] width 118 height 19
click at [636, 446] on span "Copy to clipboard" at bounding box center [616, 440] width 118 height 19
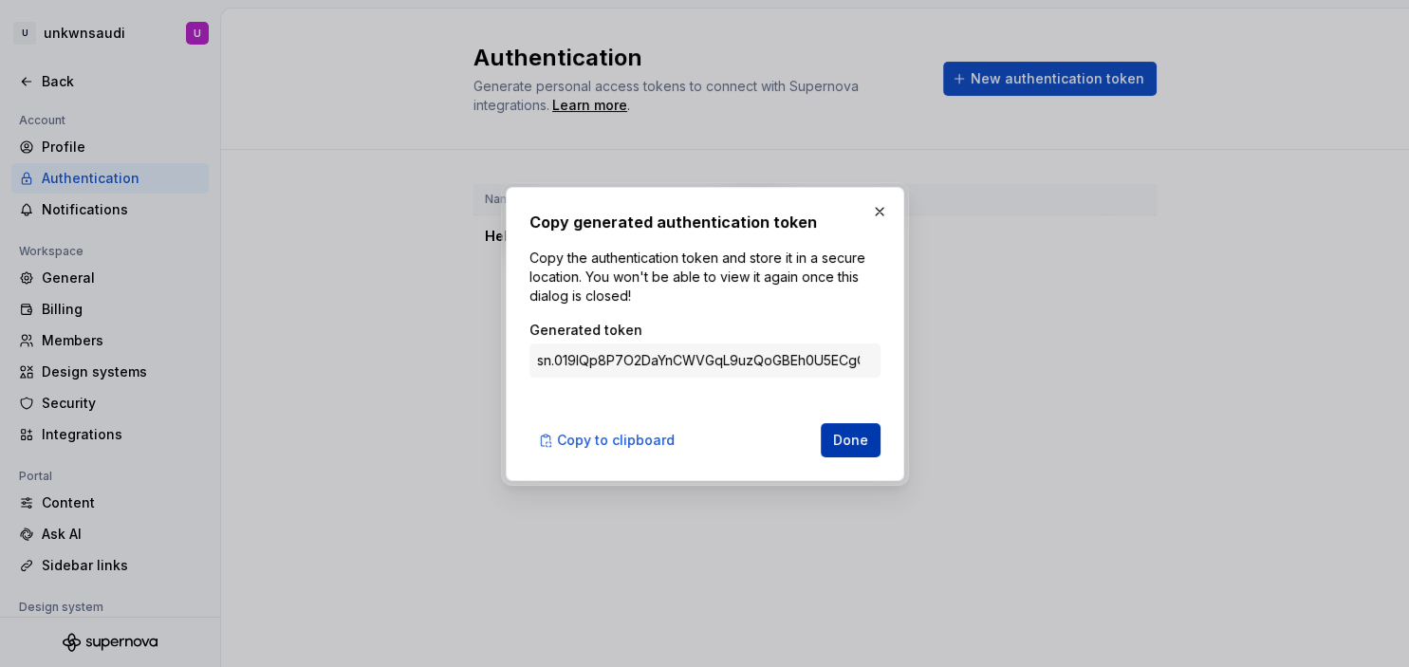
click at [855, 443] on span "Done" at bounding box center [850, 440] width 35 height 19
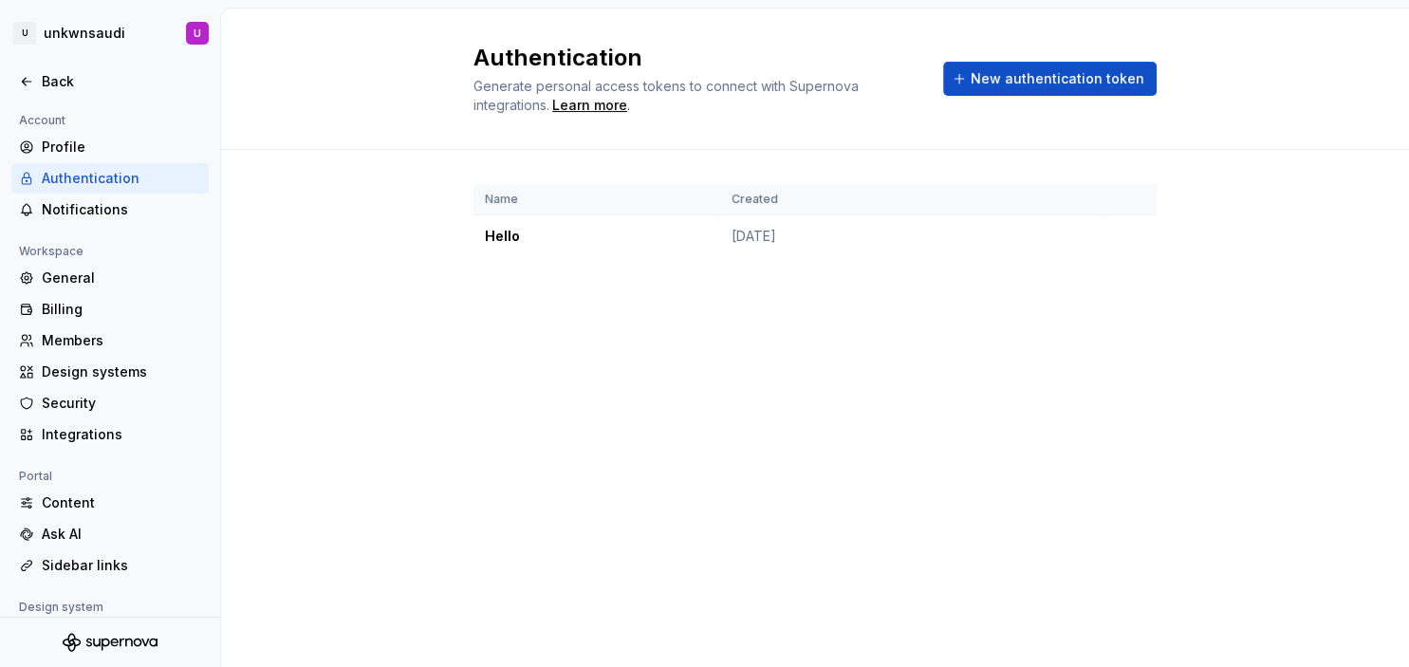
click at [1015, 97] on div "Authentication Generate personal access tokens to connect with Supernova integr…" at bounding box center [814, 79] width 683 height 72
click at [1023, 82] on span "New authentication token" at bounding box center [1058, 78] width 174 height 19
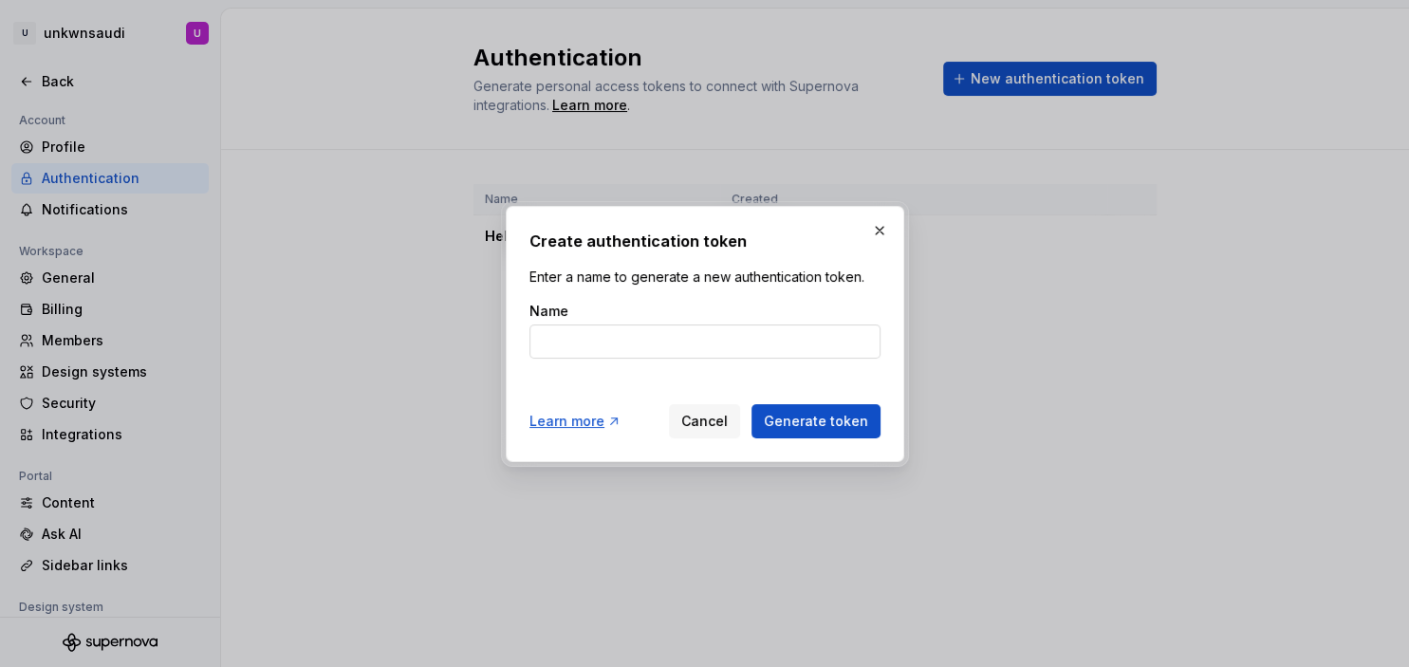
click at [729, 336] on input "Name" at bounding box center [704, 341] width 351 height 34
type input "A55"
click at [810, 423] on span "Generate token" at bounding box center [816, 421] width 104 height 19
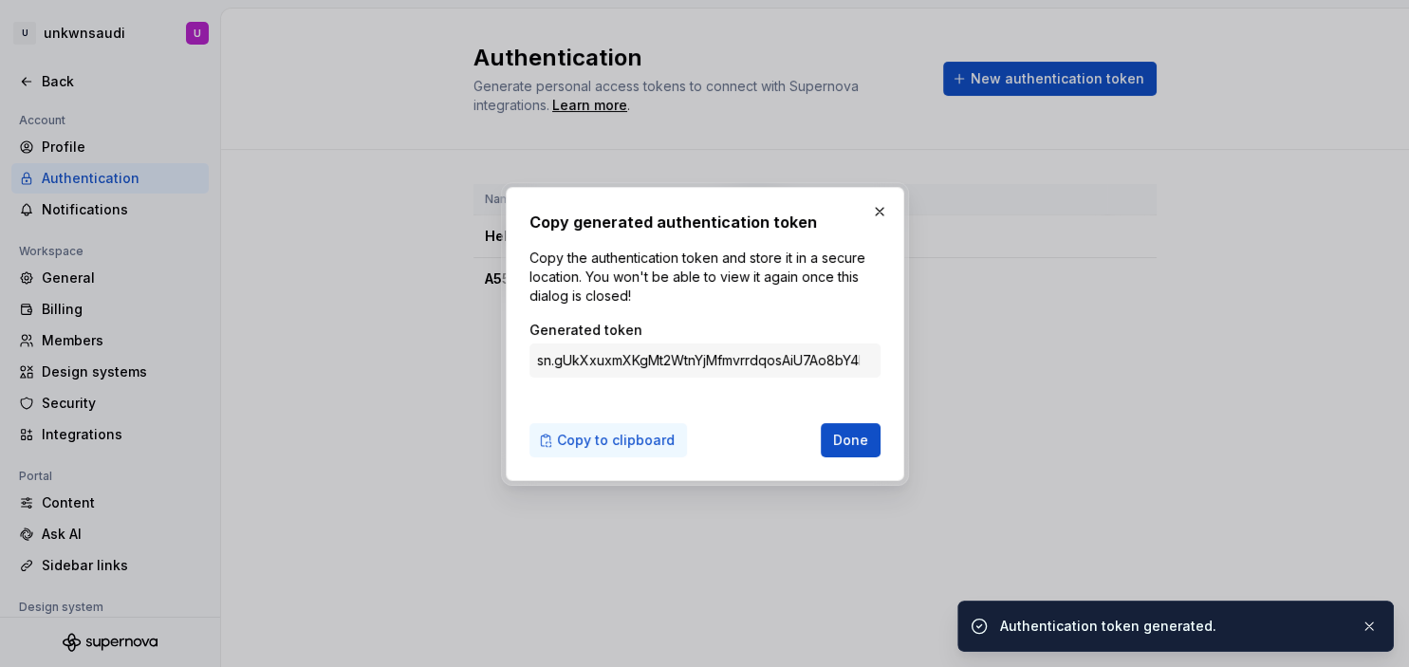
click at [590, 441] on span "Copy to clipboard" at bounding box center [616, 440] width 118 height 19
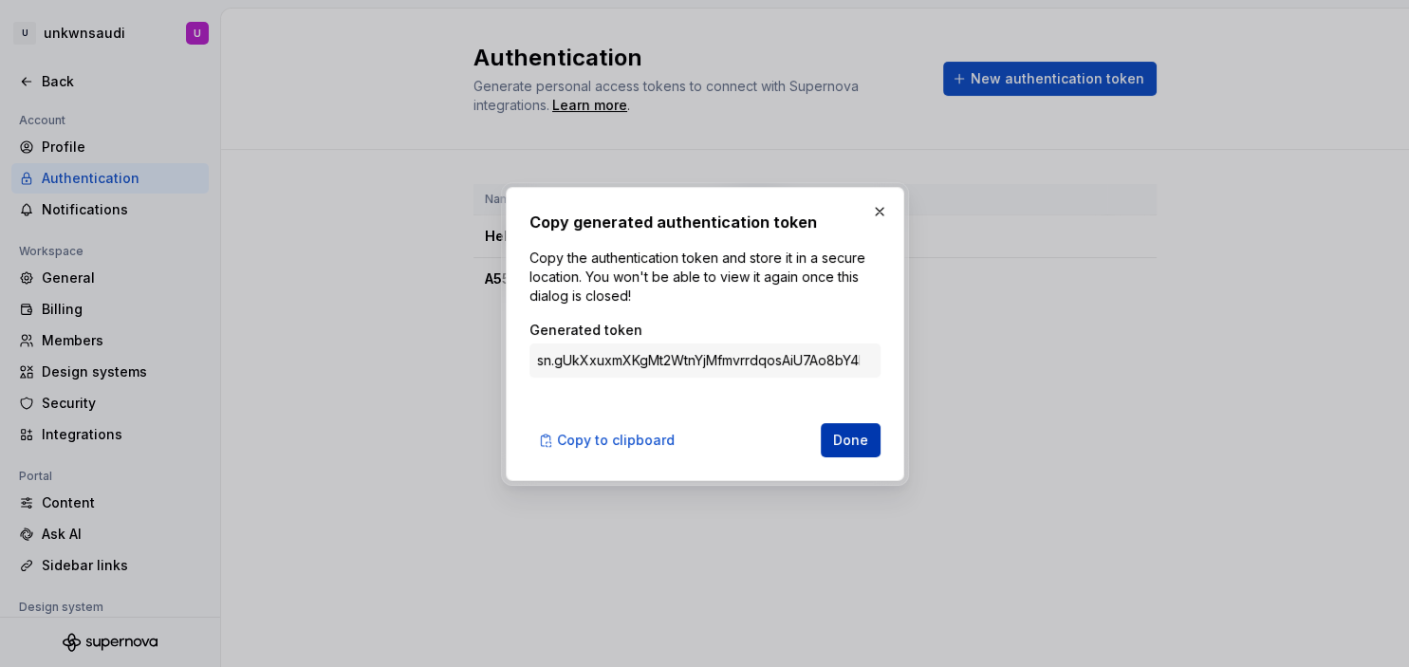
click at [850, 437] on span "Done" at bounding box center [850, 440] width 35 height 19
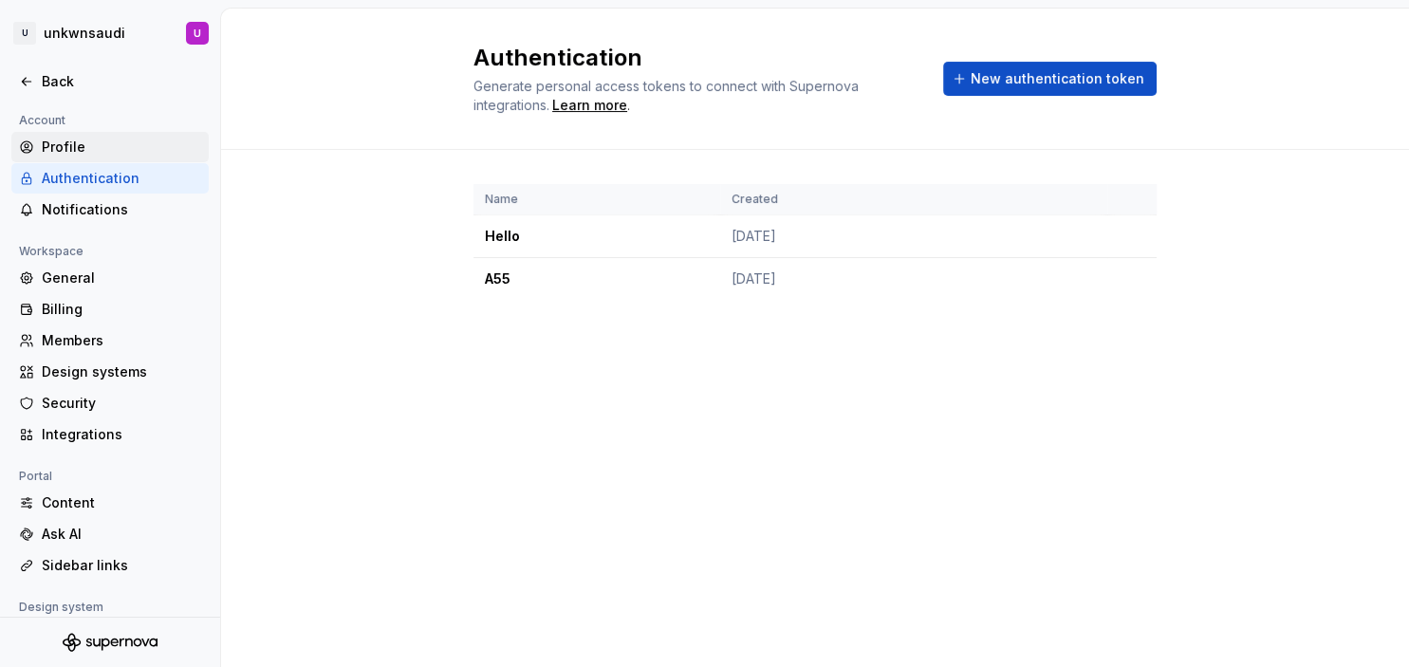
click at [105, 150] on div "Profile" at bounding box center [121, 147] width 159 height 19
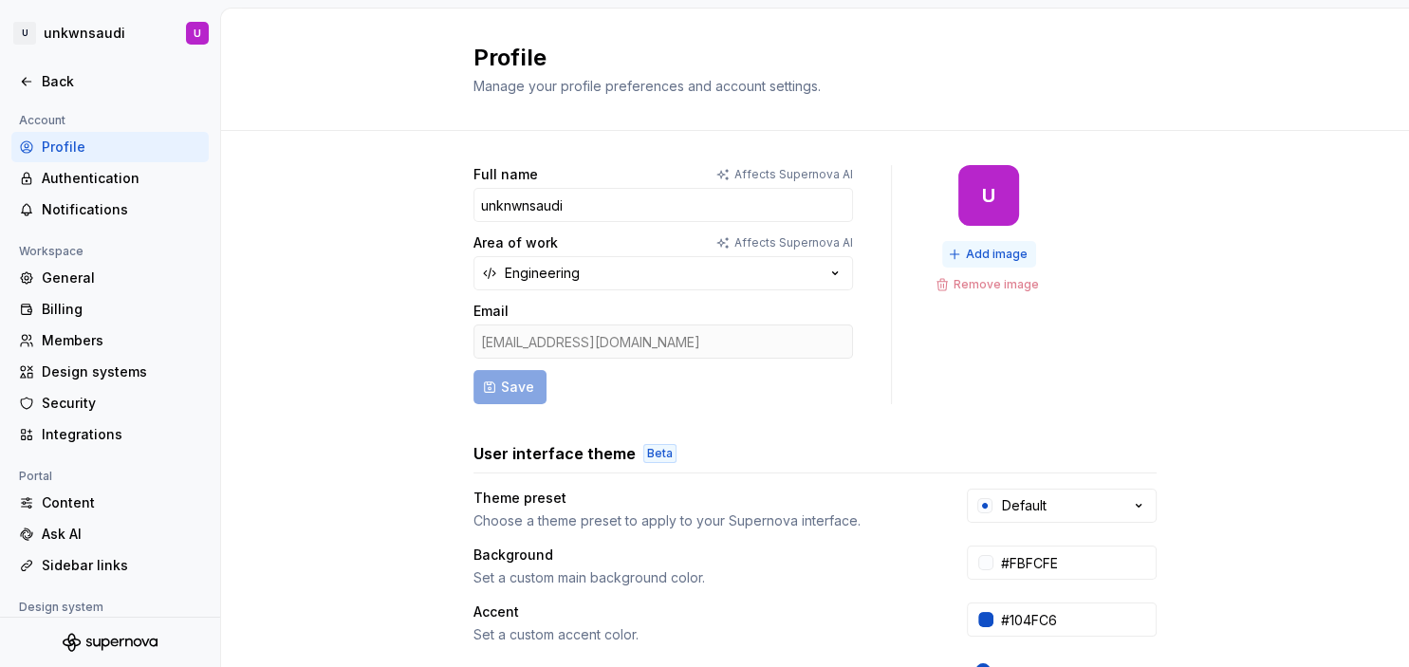
click at [966, 252] on span "Add image" at bounding box center [997, 254] width 62 height 15
